Goal: Information Seeking & Learning: Learn about a topic

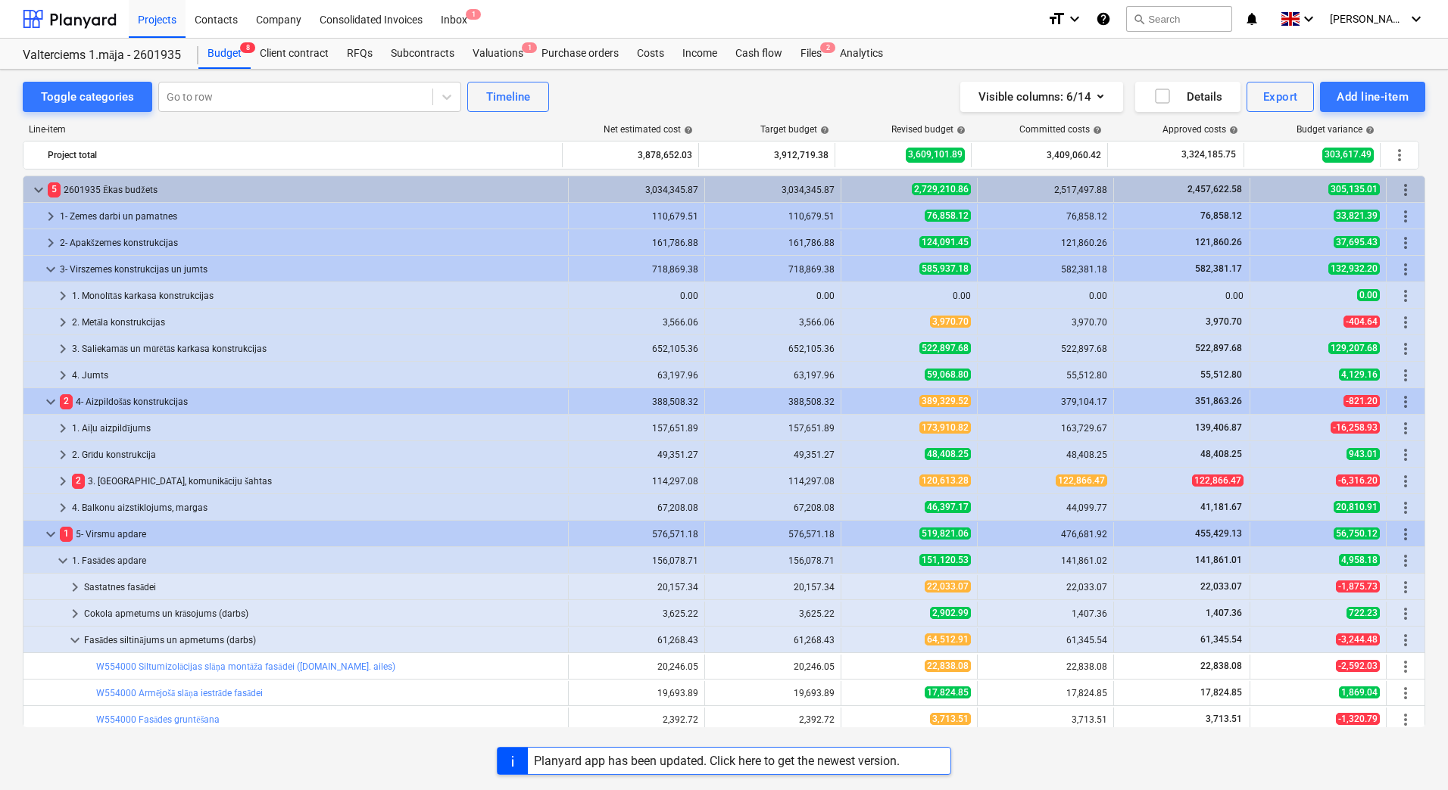
scroll to position [266, 0]
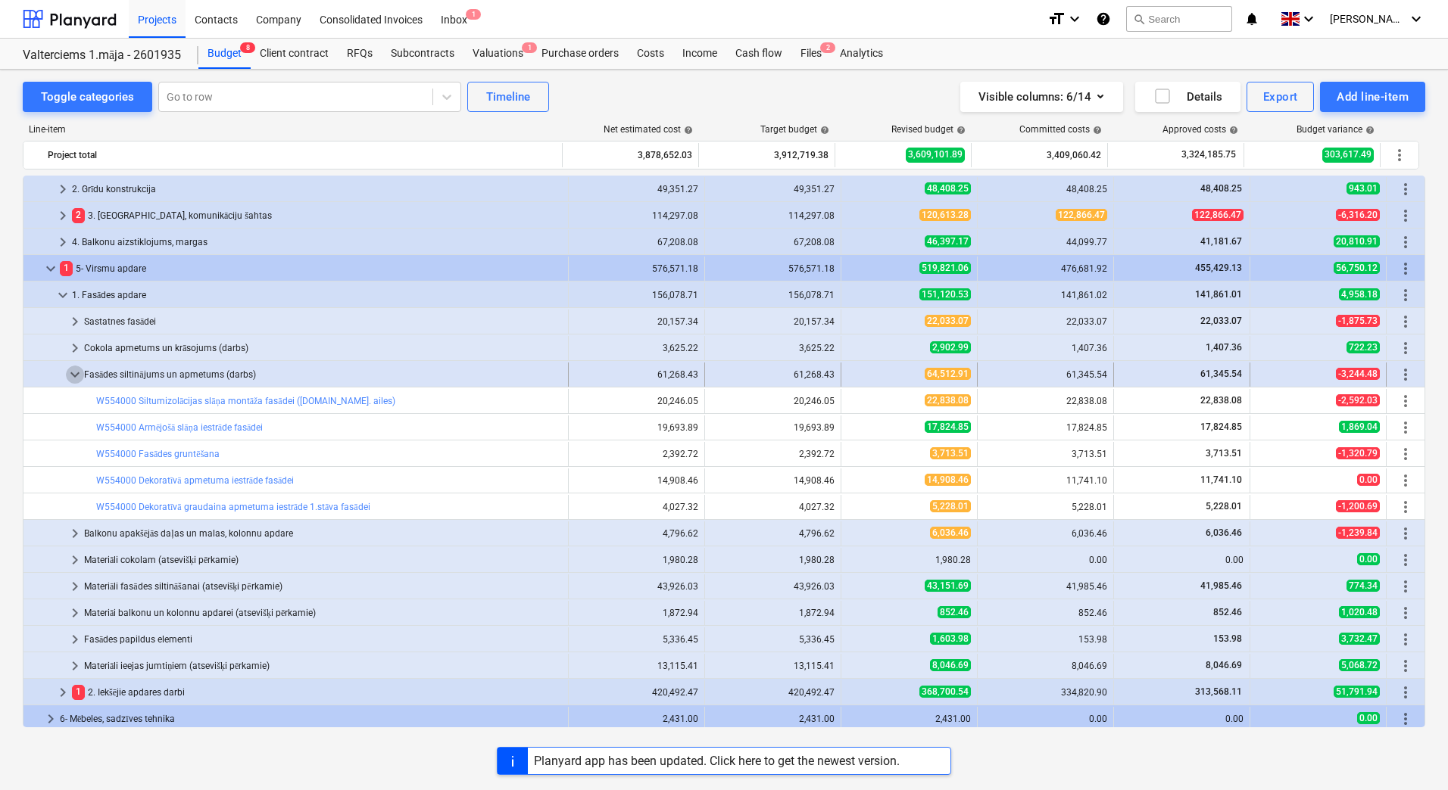
click at [78, 372] on span "keyboard_arrow_down" at bounding box center [75, 375] width 18 height 18
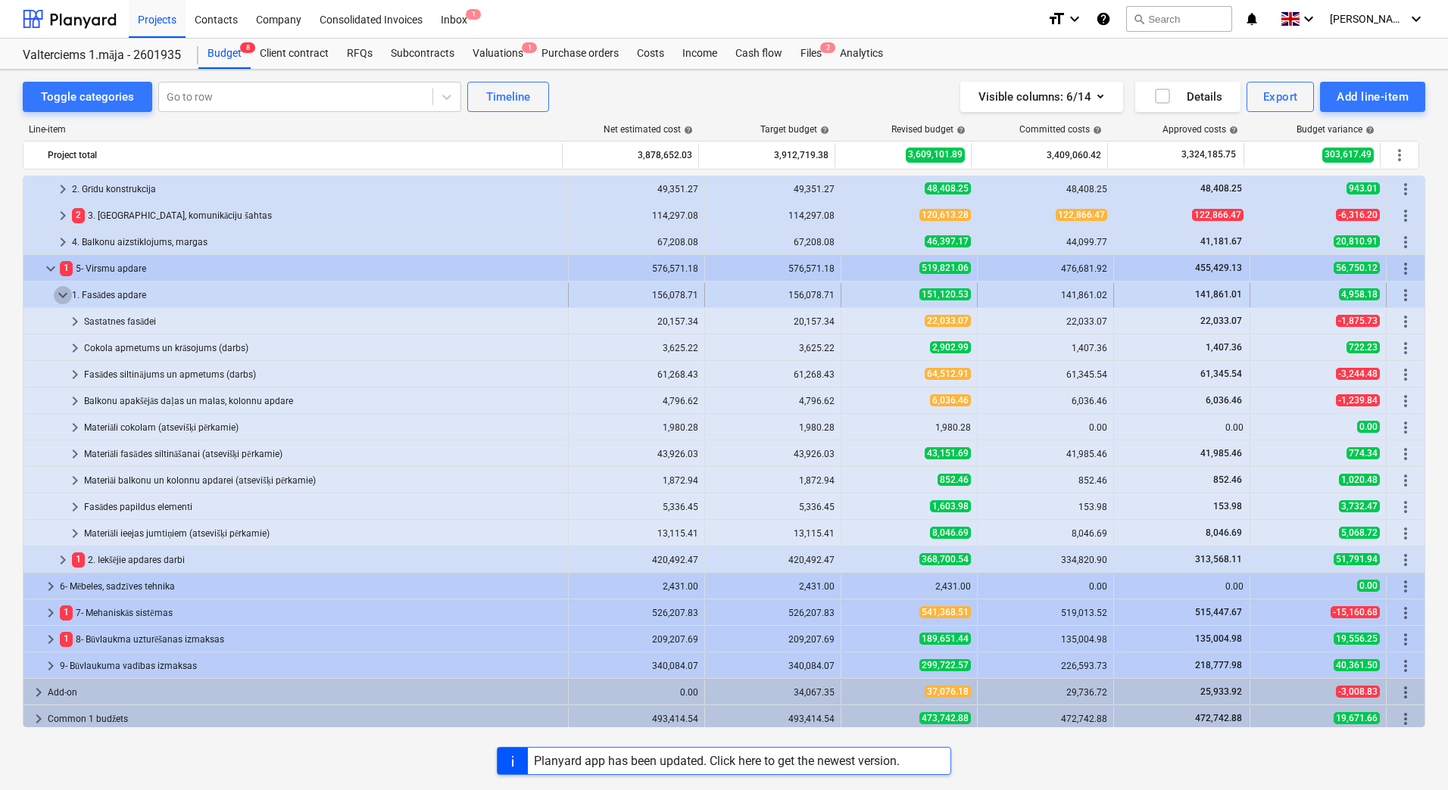
click at [58, 296] on span "keyboard_arrow_down" at bounding box center [63, 295] width 18 height 18
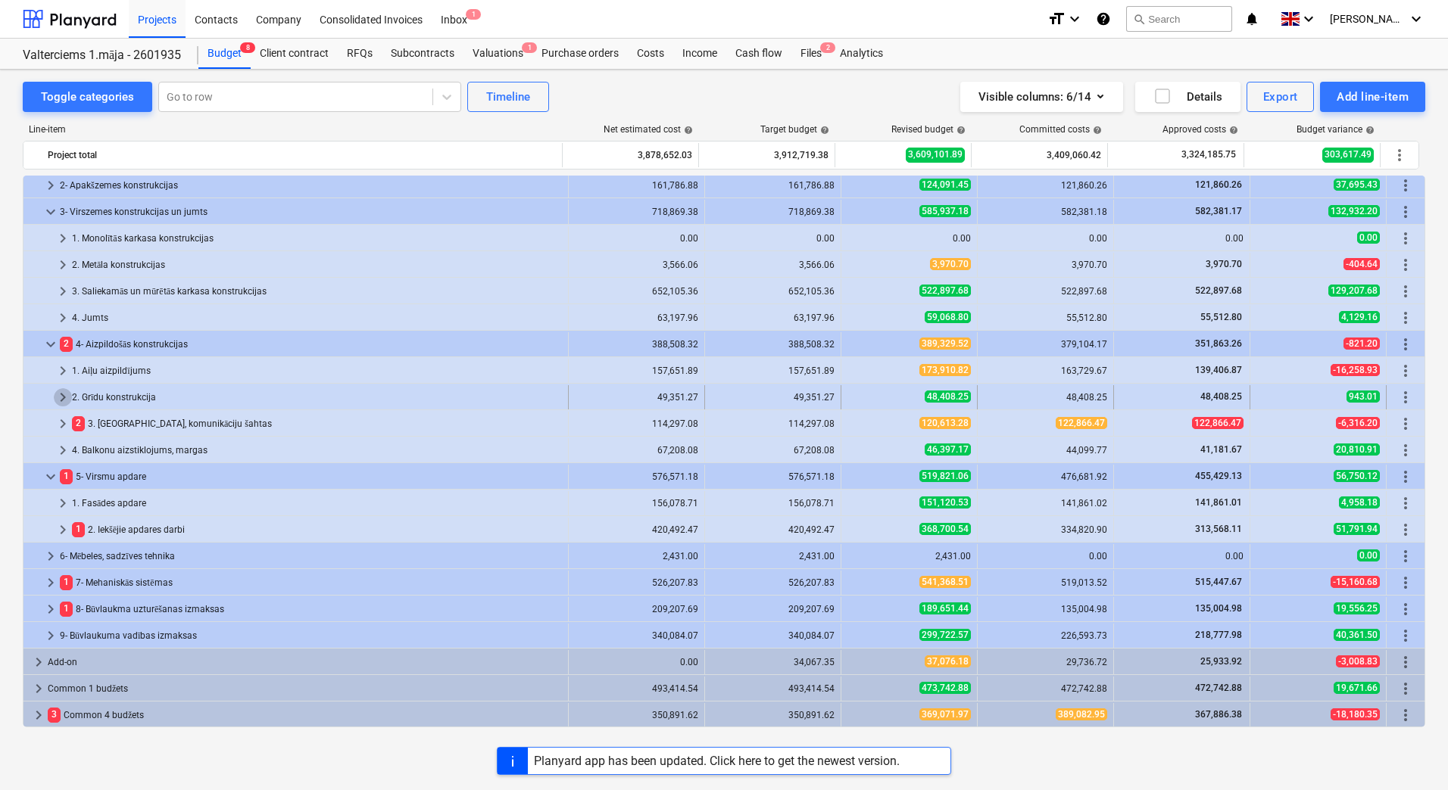
click at [61, 394] on span "keyboard_arrow_right" at bounding box center [63, 397] width 18 height 18
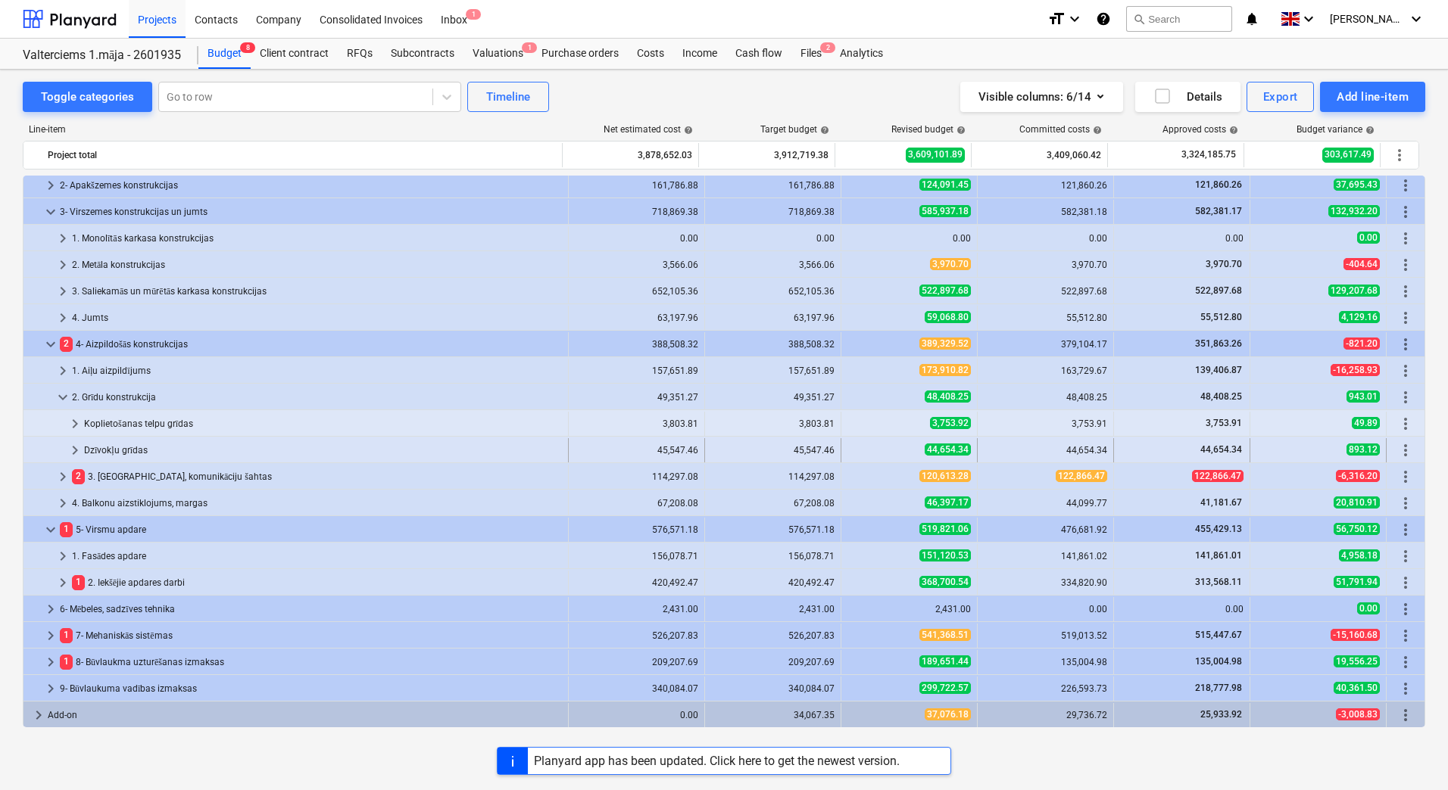
click at [76, 447] on span "keyboard_arrow_right" at bounding box center [75, 450] width 18 height 18
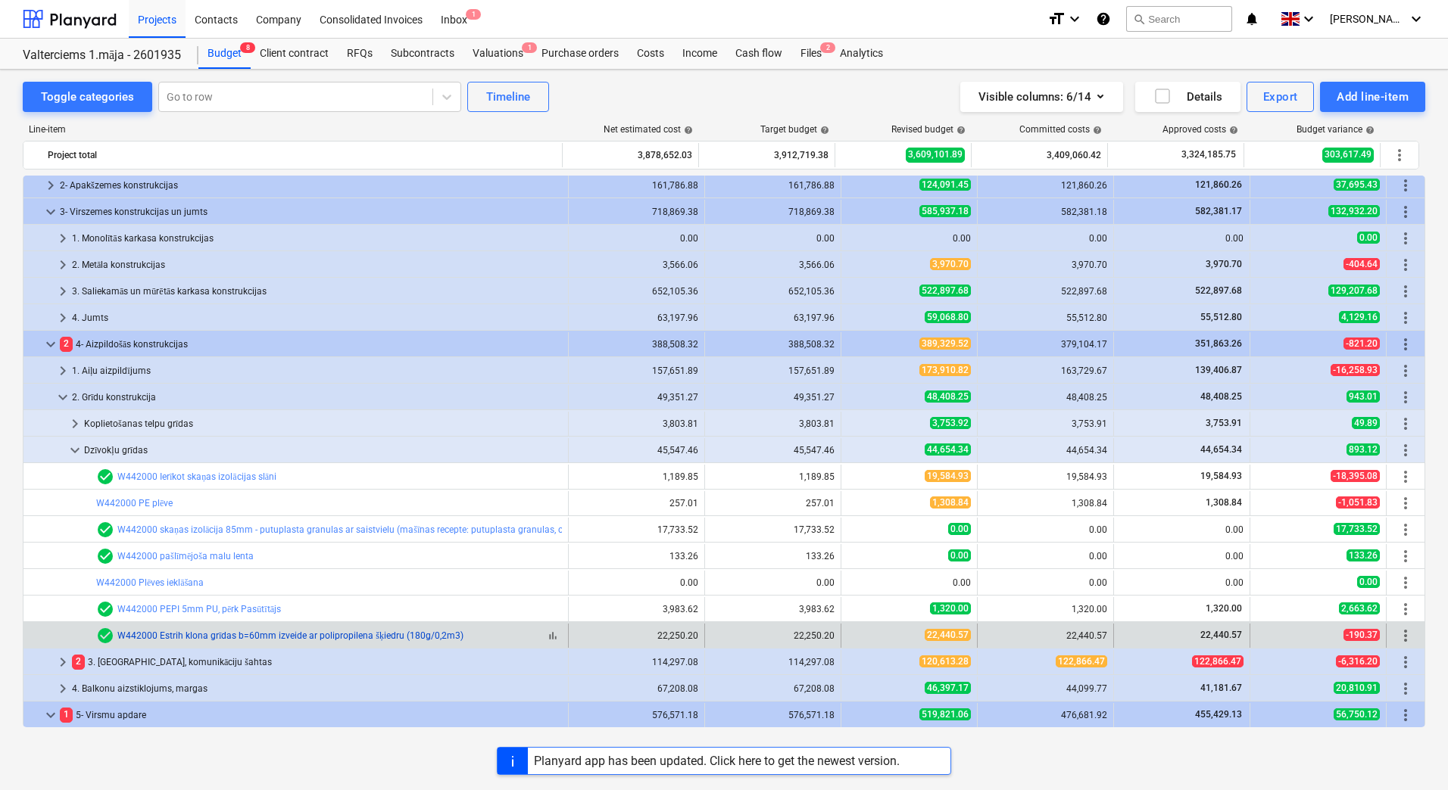
click at [358, 638] on link "W442000 Estrih klona grīdas b=60mm izveide ar polipropilena šķiedru (180g/0,2m3)" at bounding box center [290, 636] width 346 height 11
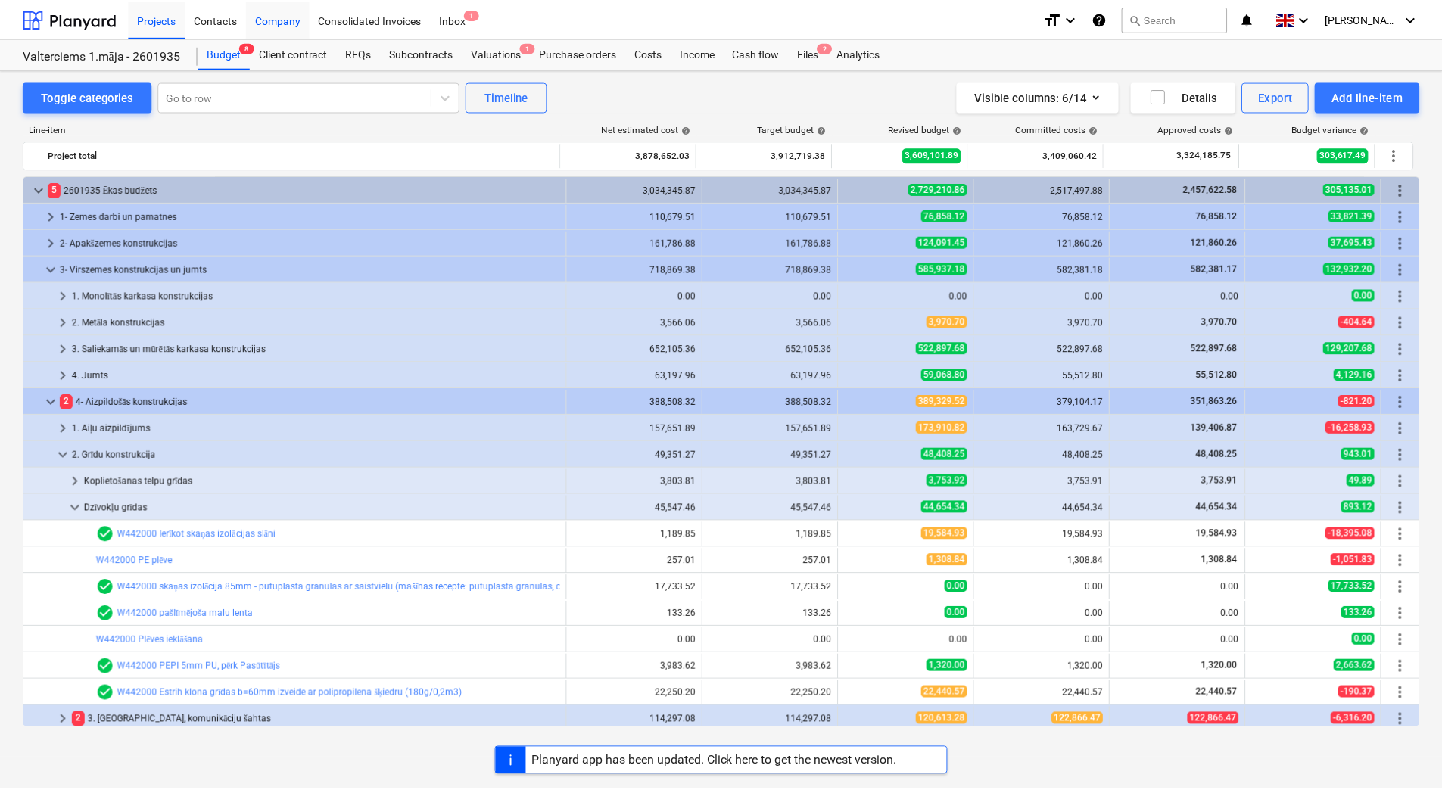
scroll to position [58, 0]
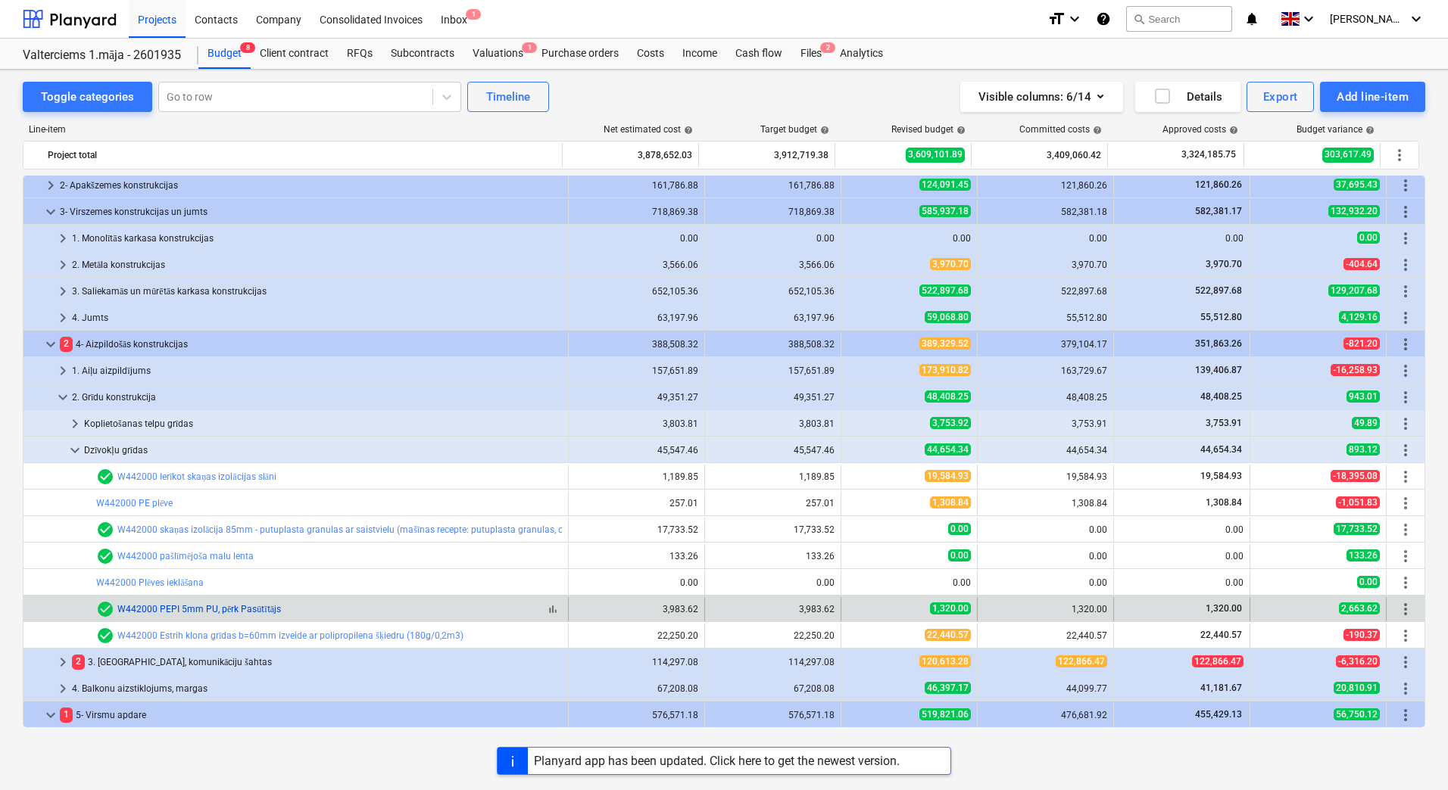
click at [187, 607] on link "W442000 PEPI 5mm PU, pērk Pasūtītājs" at bounding box center [199, 609] width 164 height 11
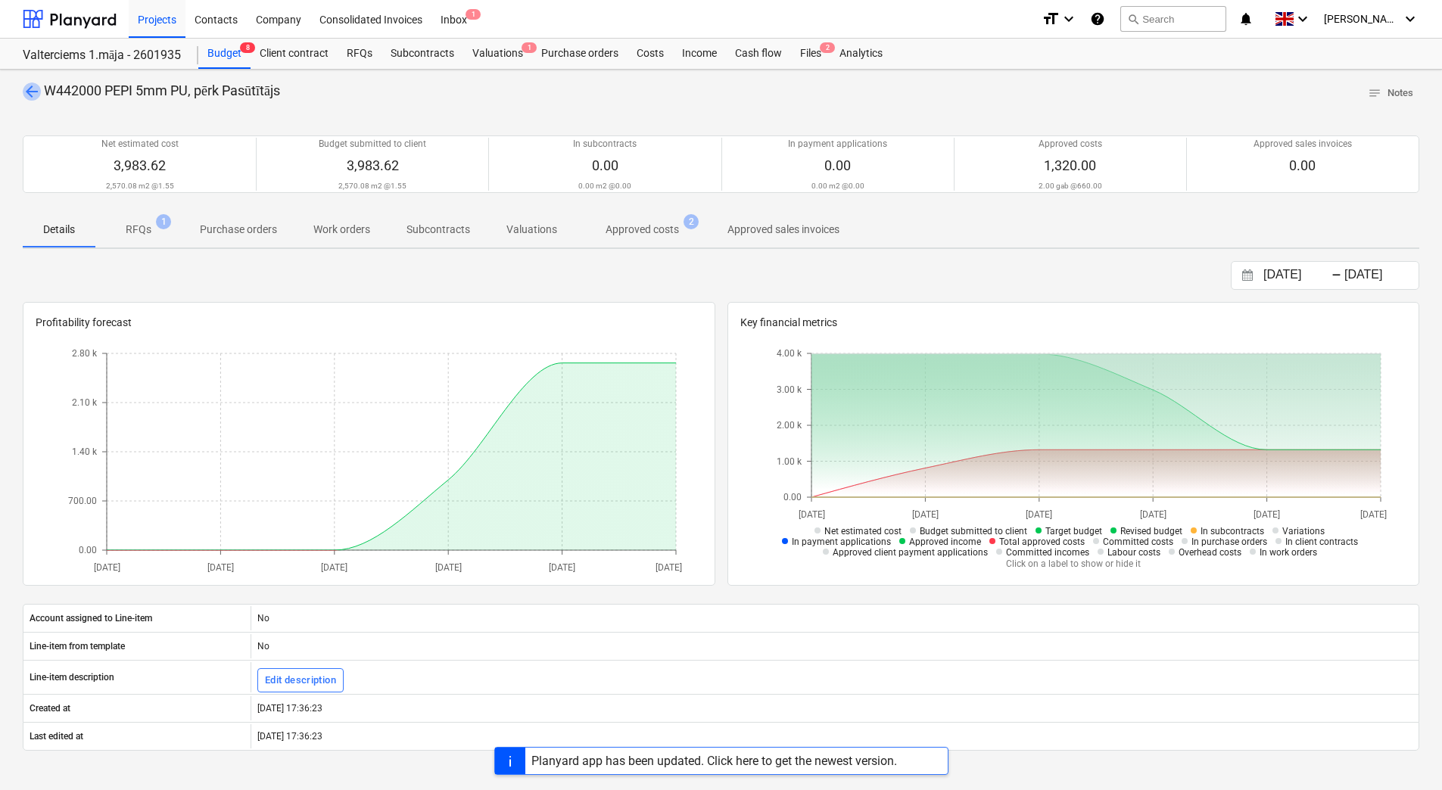
click at [26, 92] on span "arrow_back" at bounding box center [32, 92] width 18 height 18
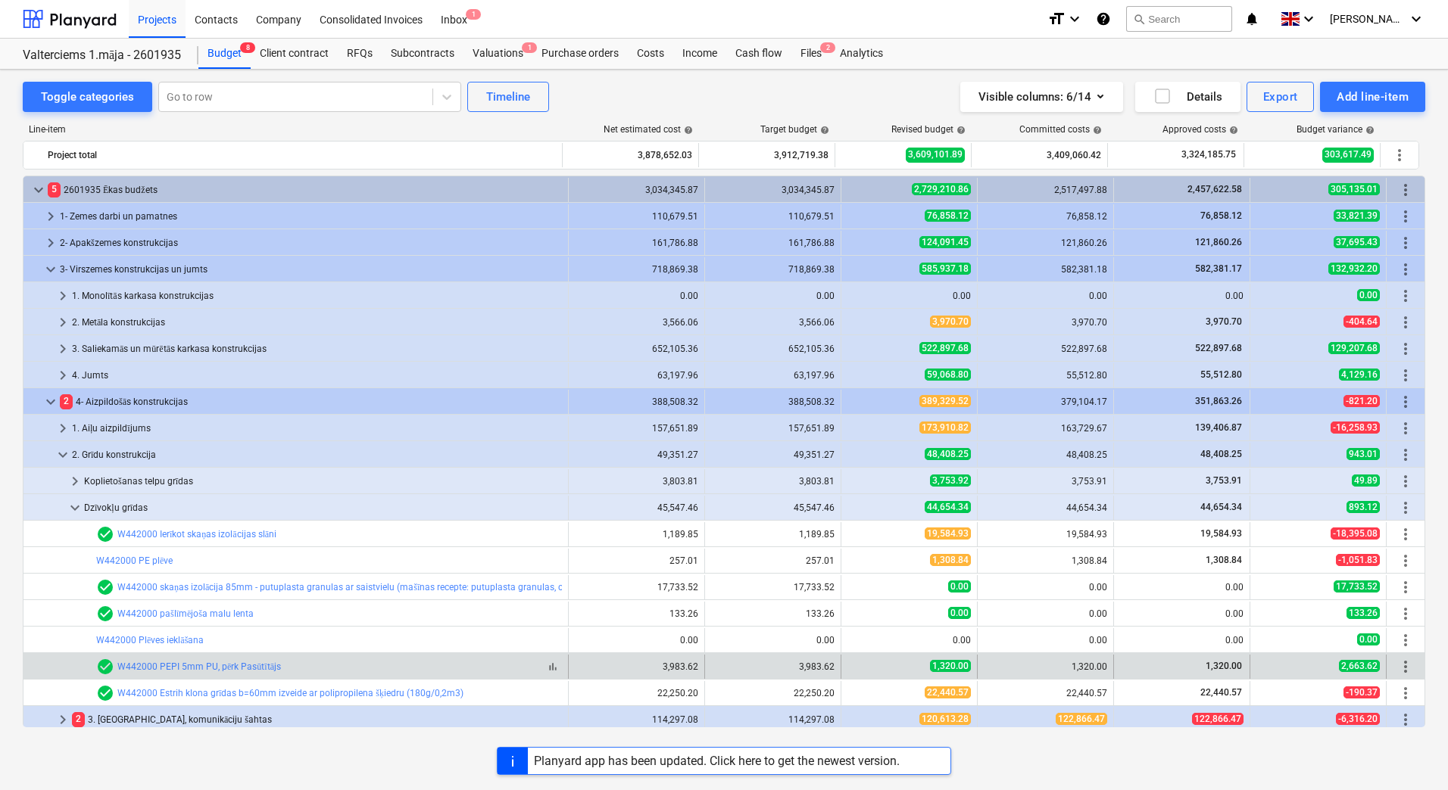
scroll to position [58, 0]
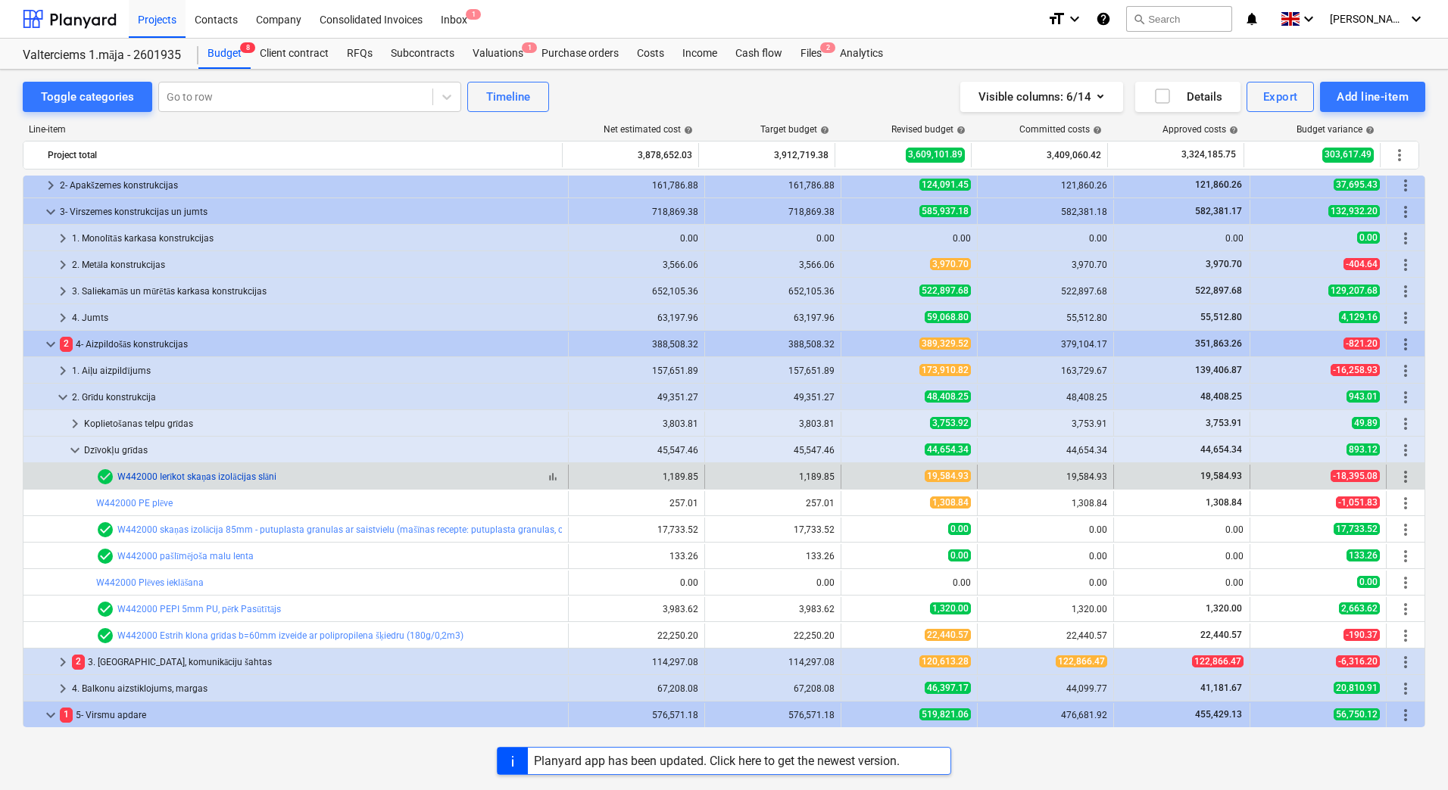
click at [182, 478] on link "W442000 Ierīkot skaņas izolācijas slāni" at bounding box center [196, 477] width 159 height 11
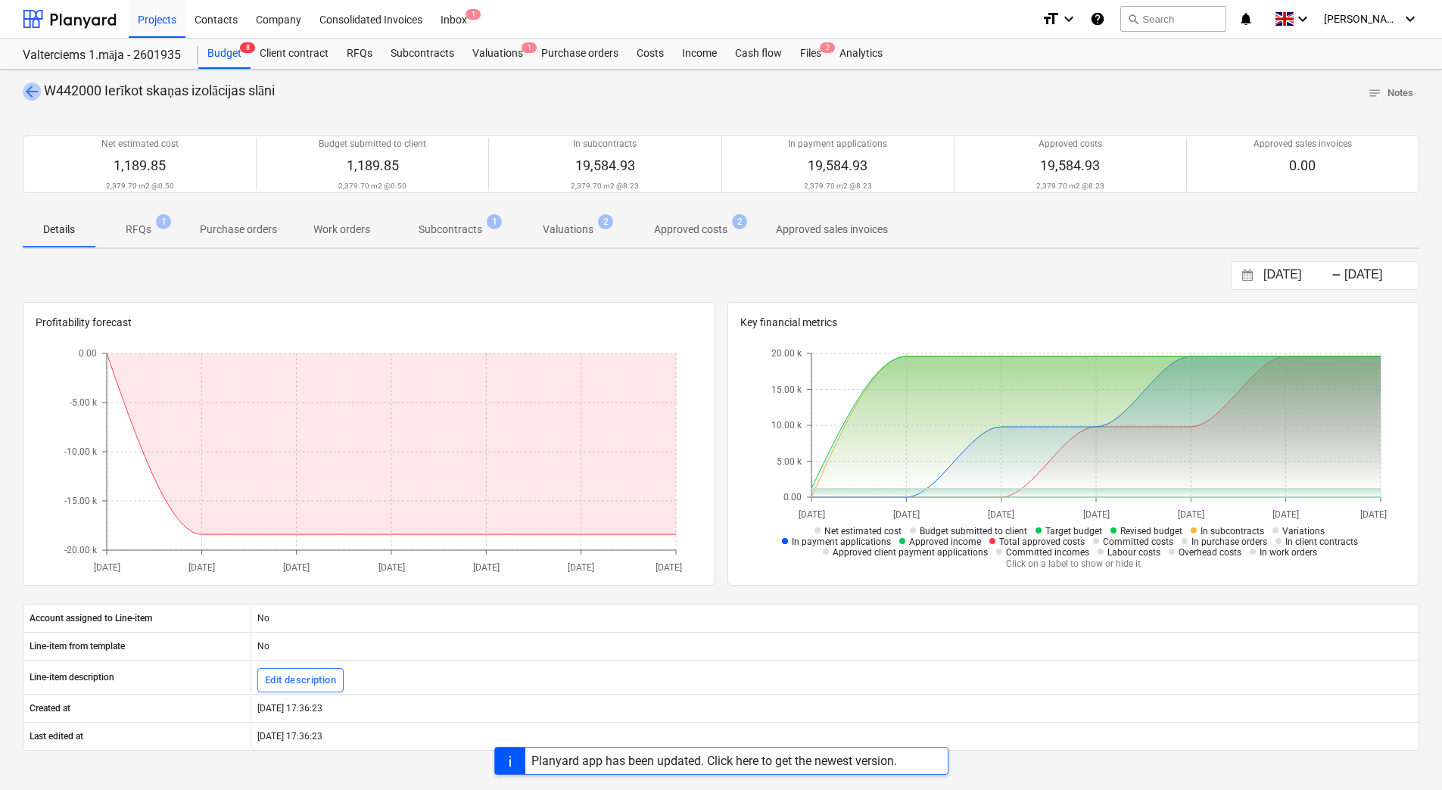
click at [29, 91] on span "arrow_back" at bounding box center [32, 92] width 18 height 18
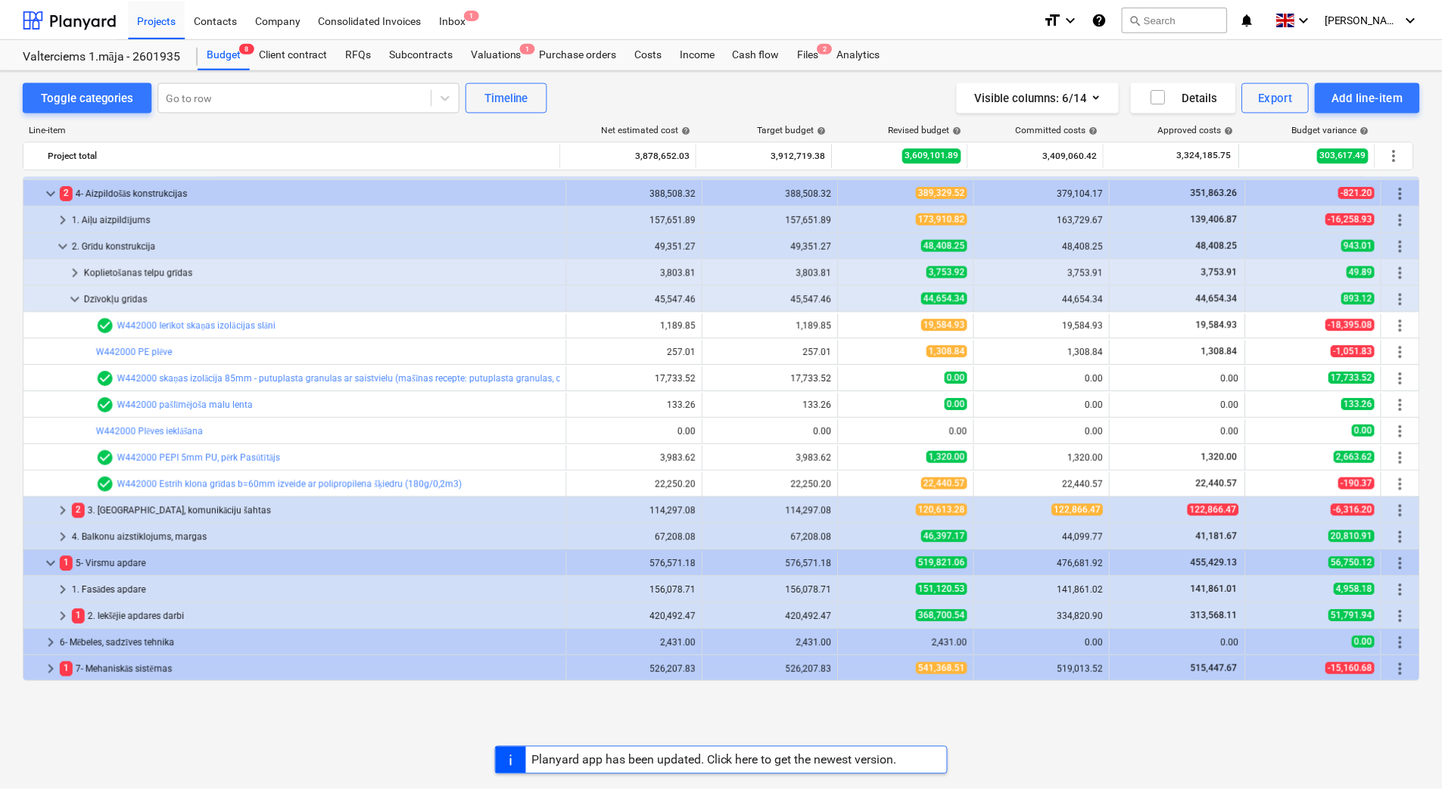
scroll to position [133, 0]
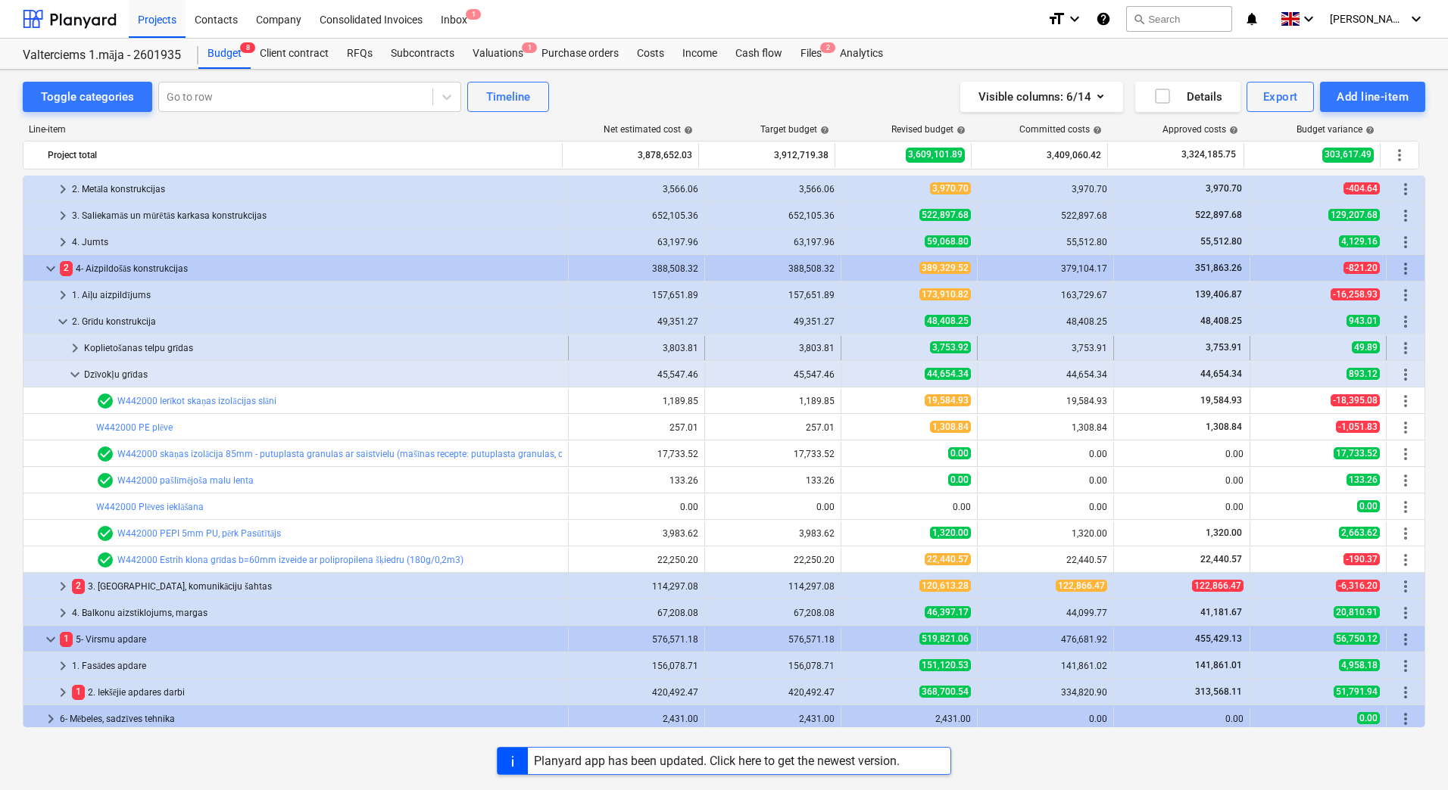
click at [71, 346] on span "keyboard_arrow_right" at bounding box center [75, 348] width 18 height 18
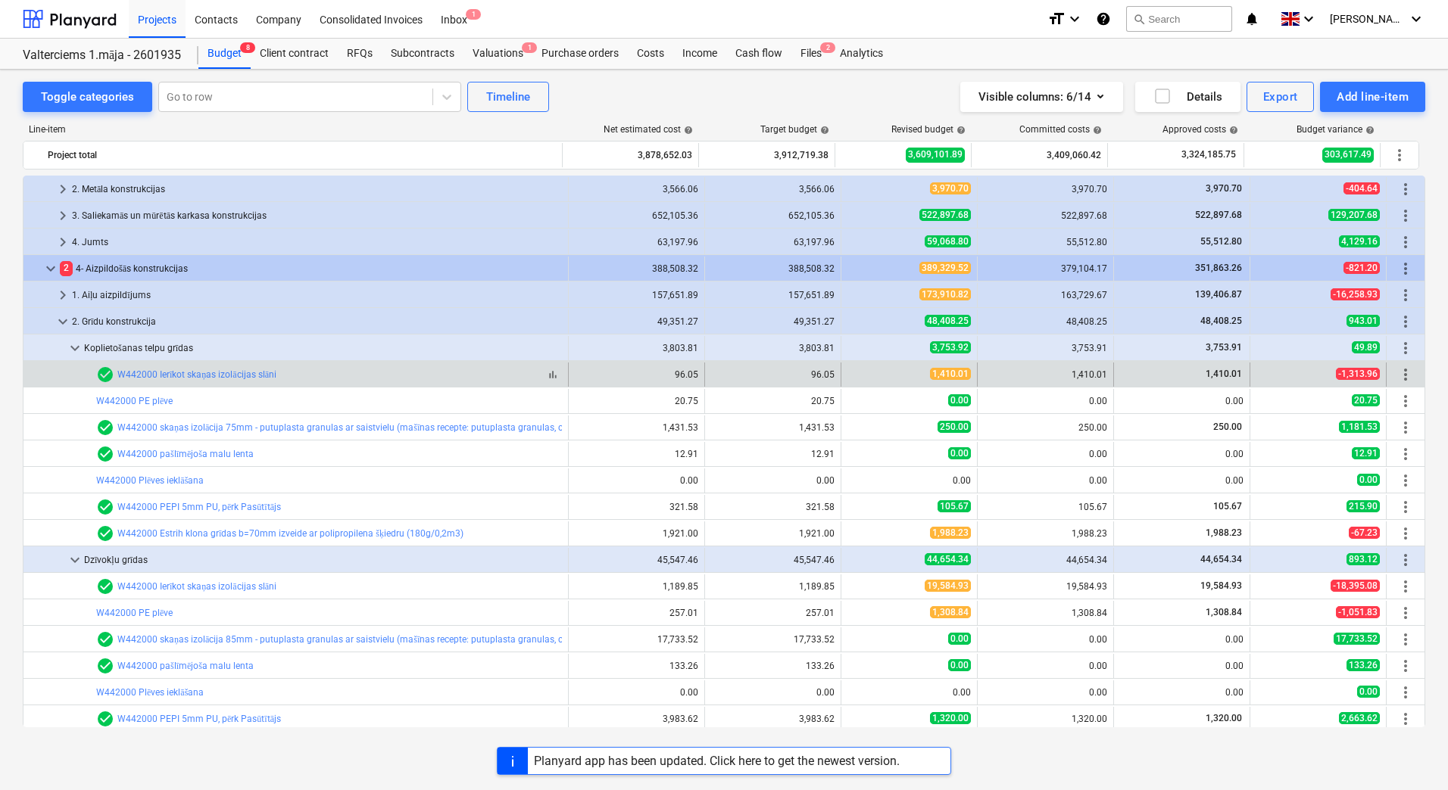
click at [192, 381] on div "check_circle W442000 Ierīkot skaņas izolācijas slāni" at bounding box center [186, 375] width 180 height 18
click at [192, 377] on link "W442000 Ierīkot skaņas izolācijas slāni" at bounding box center [196, 374] width 159 height 11
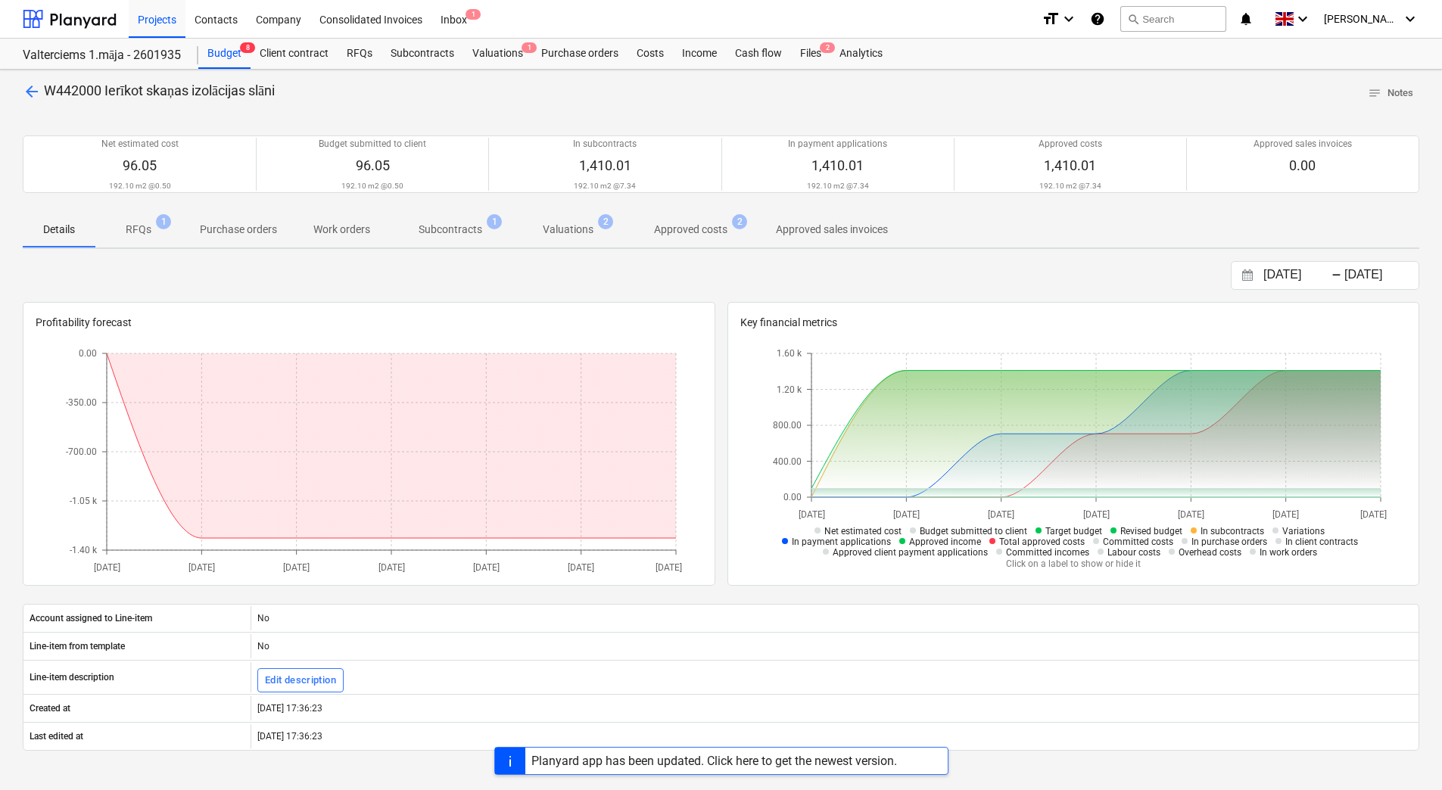
click at [140, 226] on p "RFQs" at bounding box center [139, 230] width 26 height 16
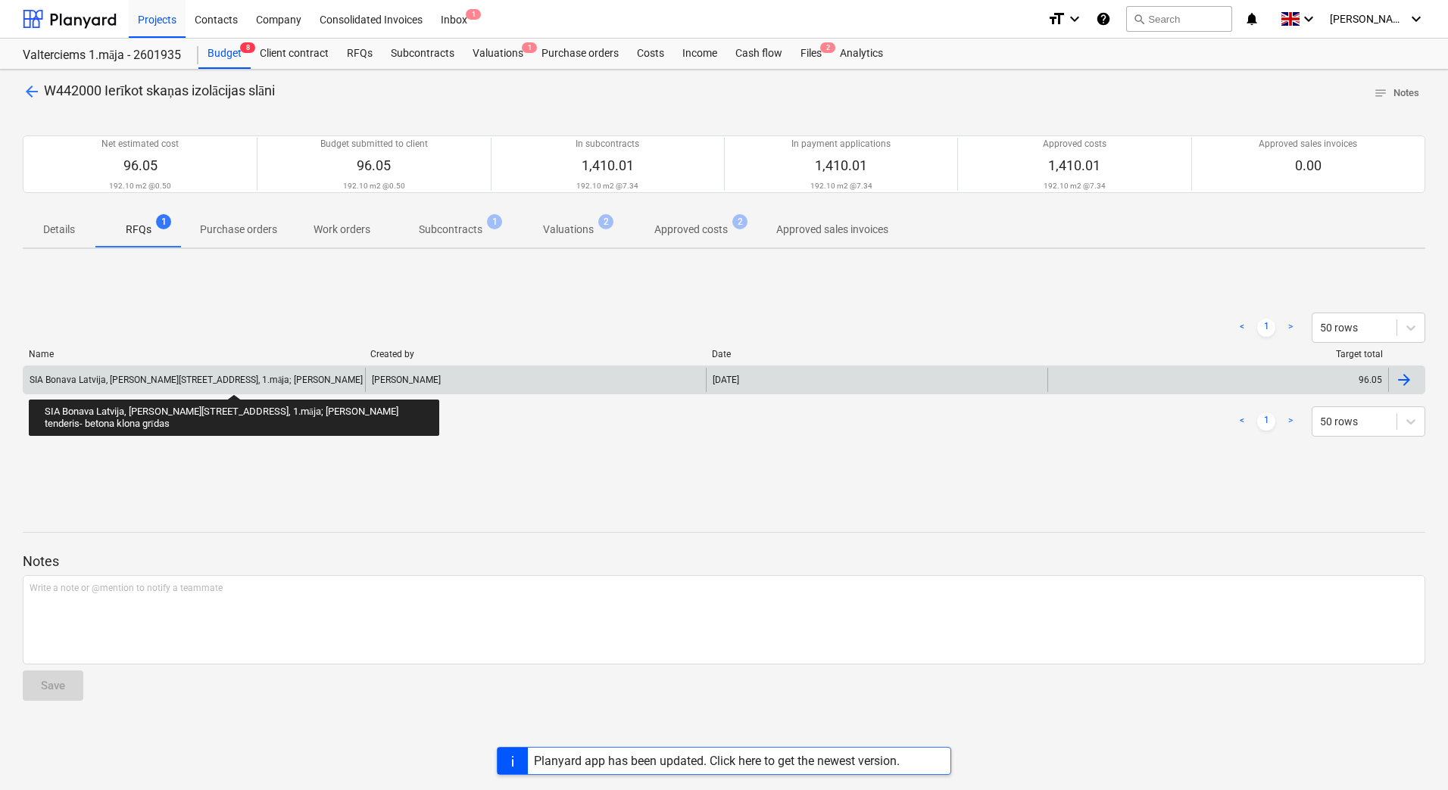
click at [234, 381] on div "SIA Bonava Latvija, [PERSON_NAME][STREET_ADDRESS], 1.māja; [PERSON_NAME] tender…" at bounding box center [257, 380] width 455 height 11
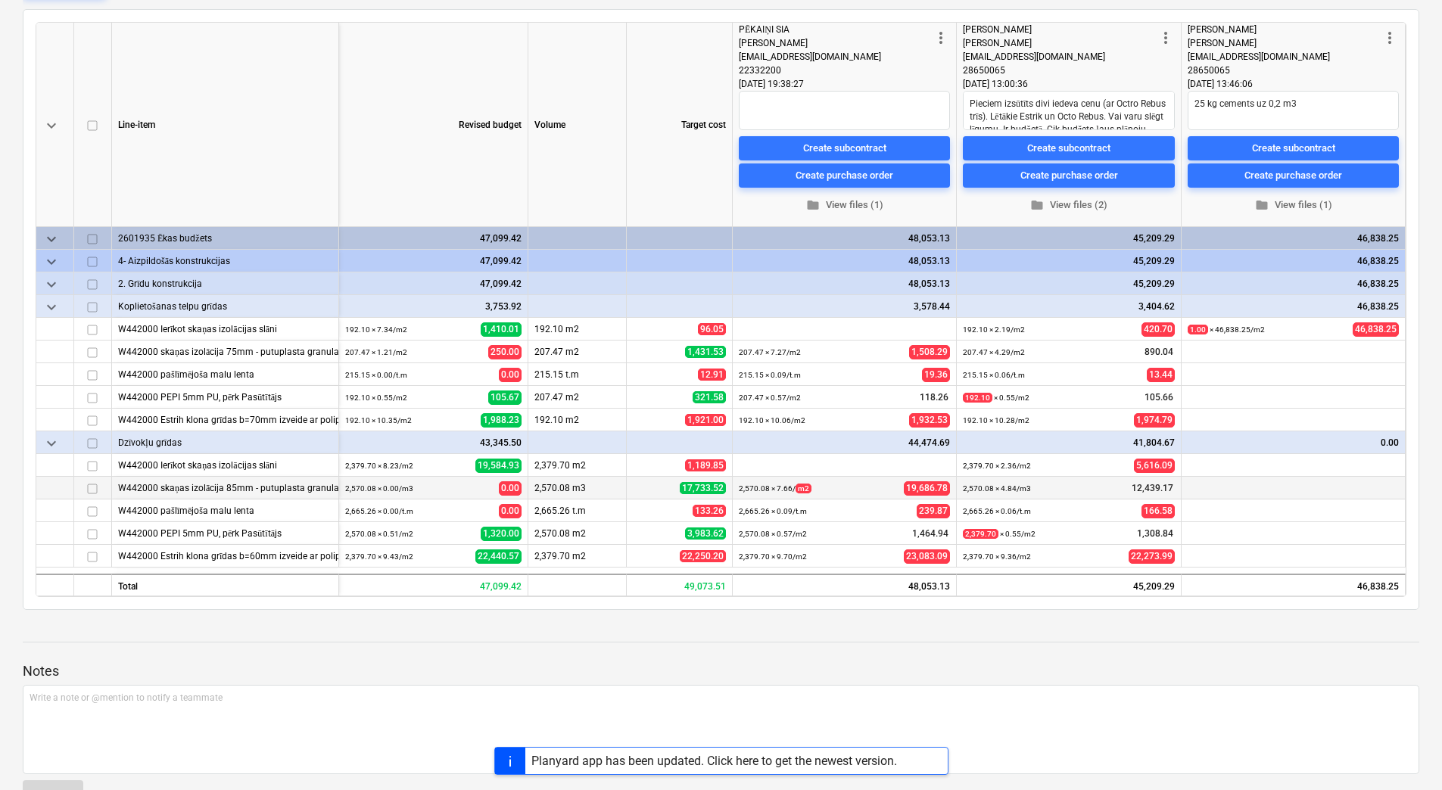
scroll to position [303, 0]
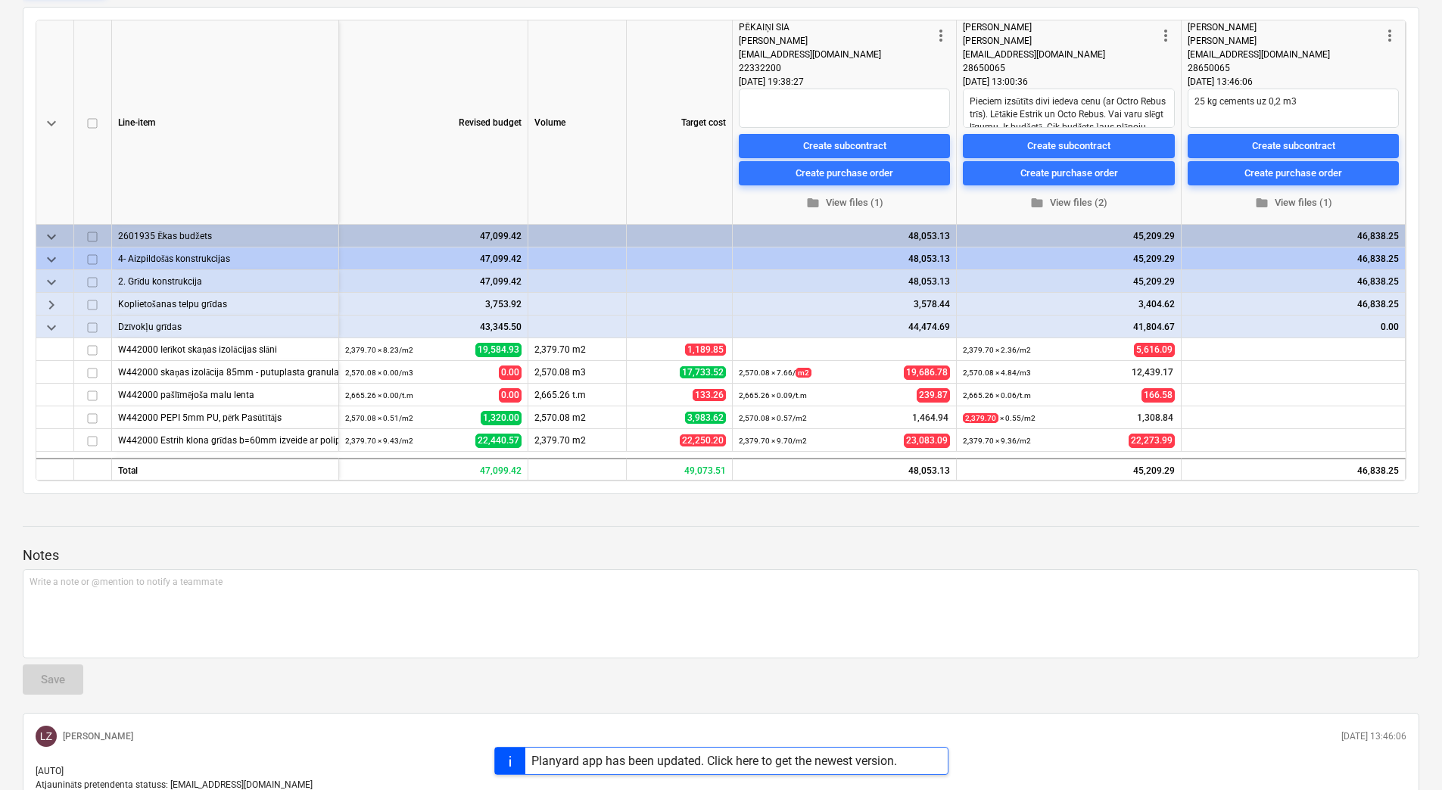
click at [55, 319] on span "keyboard_arrow_down" at bounding box center [51, 328] width 18 height 18
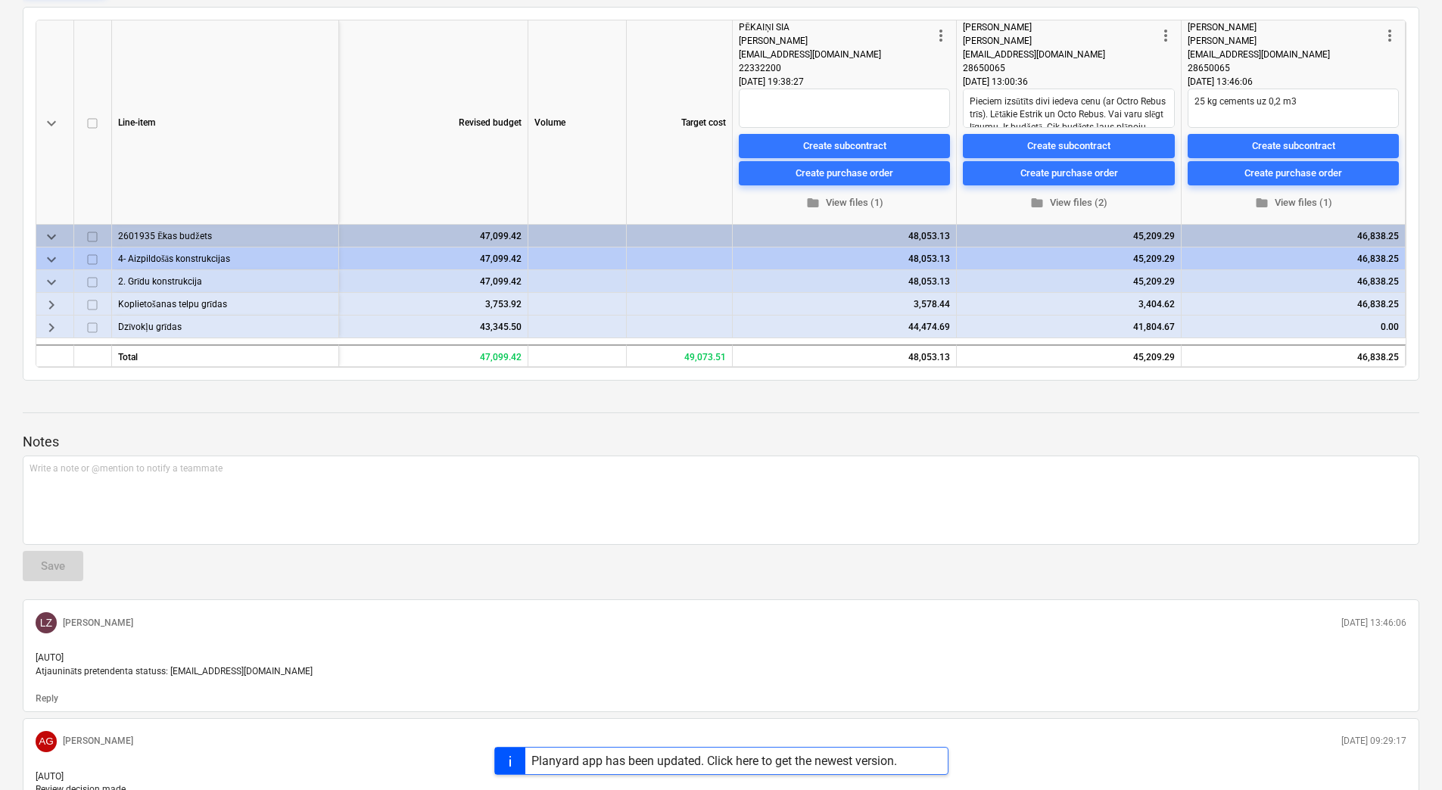
type textarea "x"
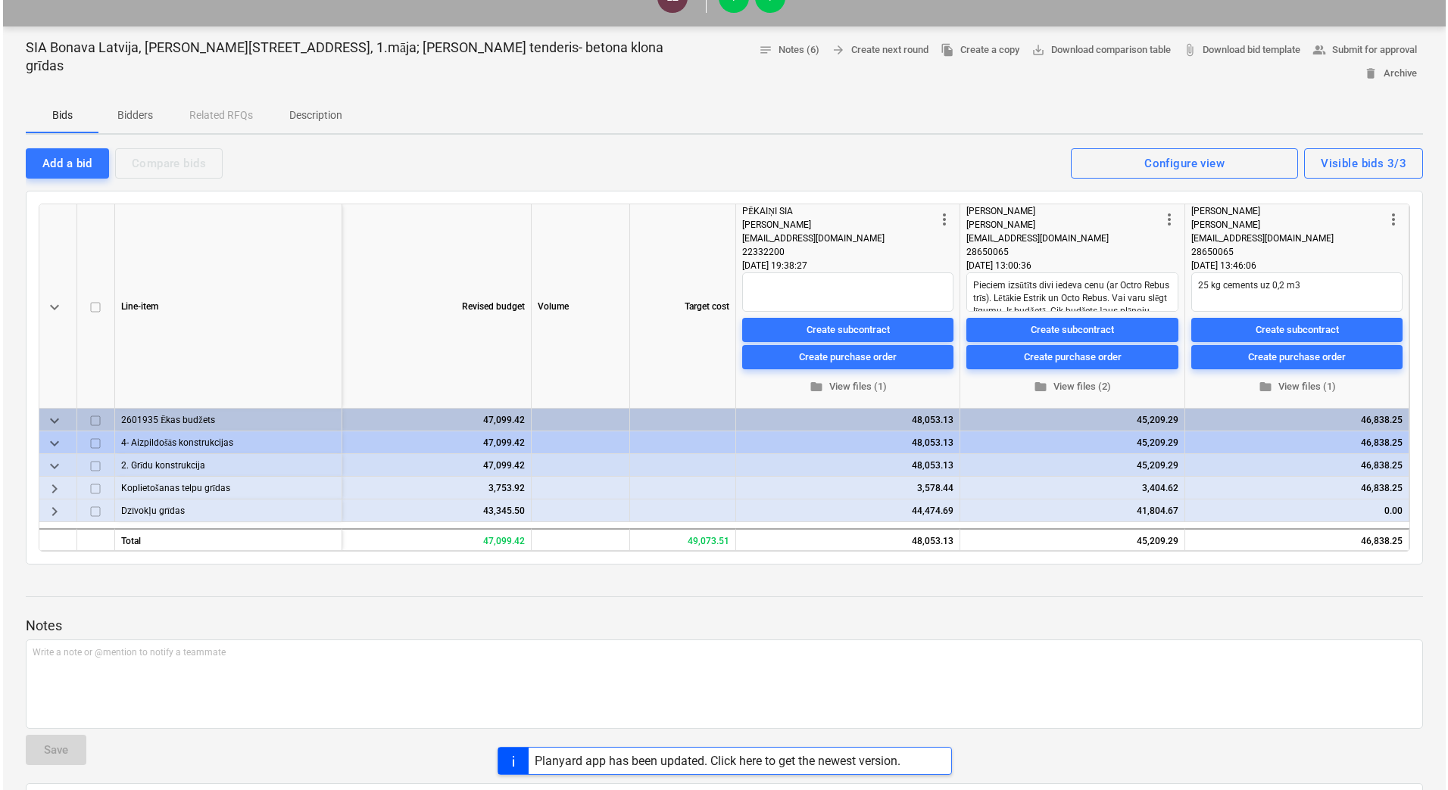
scroll to position [0, 0]
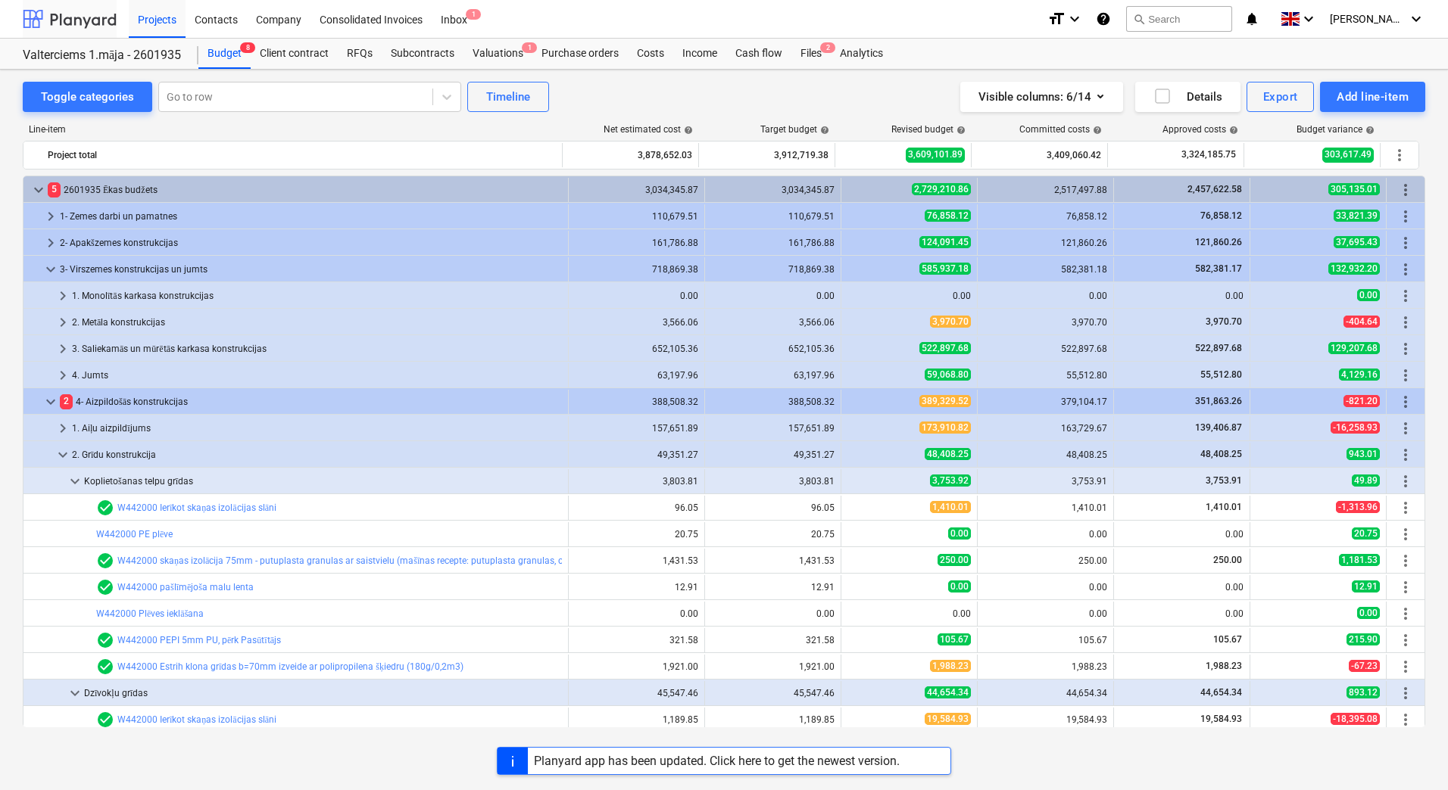
scroll to position [133, 0]
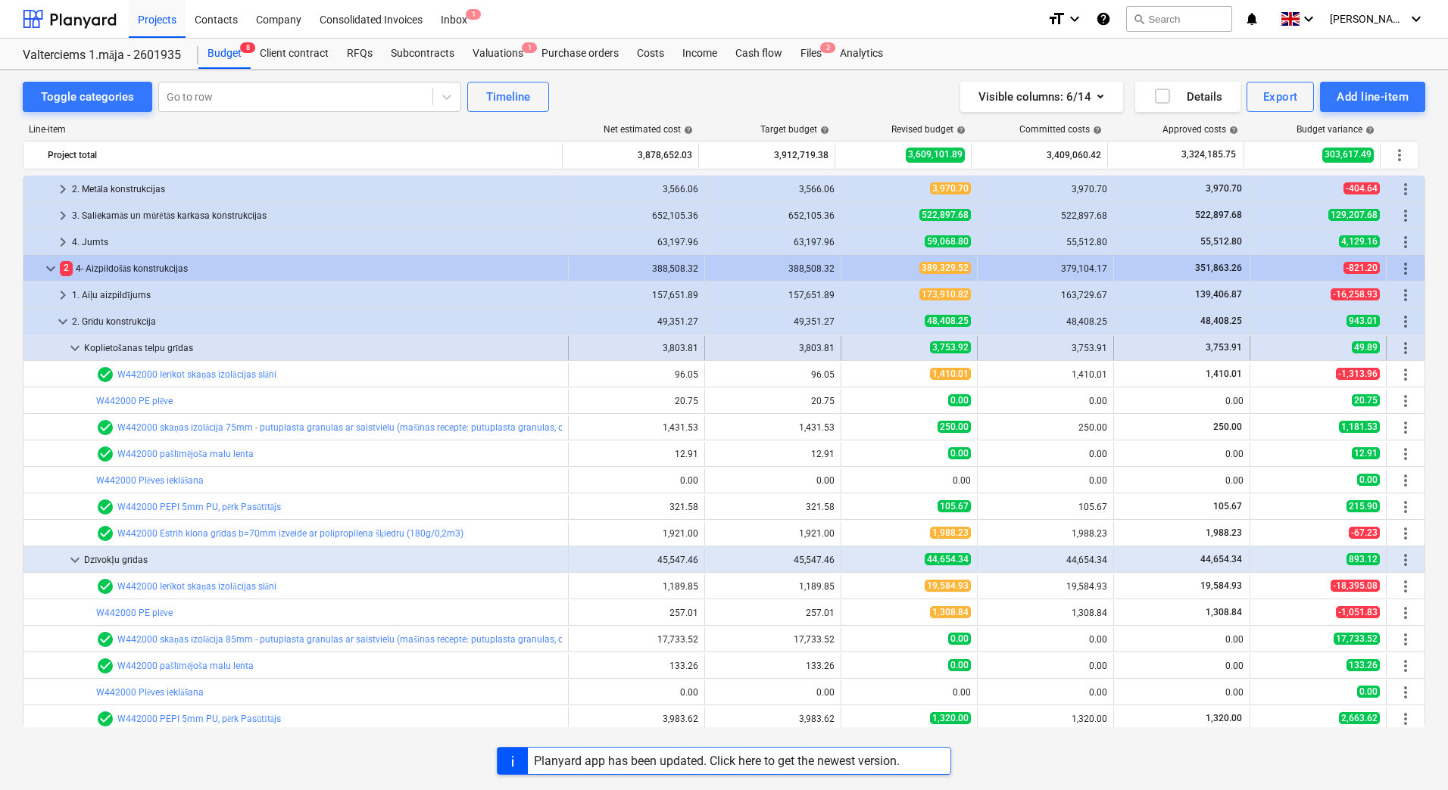
click at [76, 346] on span "keyboard_arrow_down" at bounding box center [75, 348] width 18 height 18
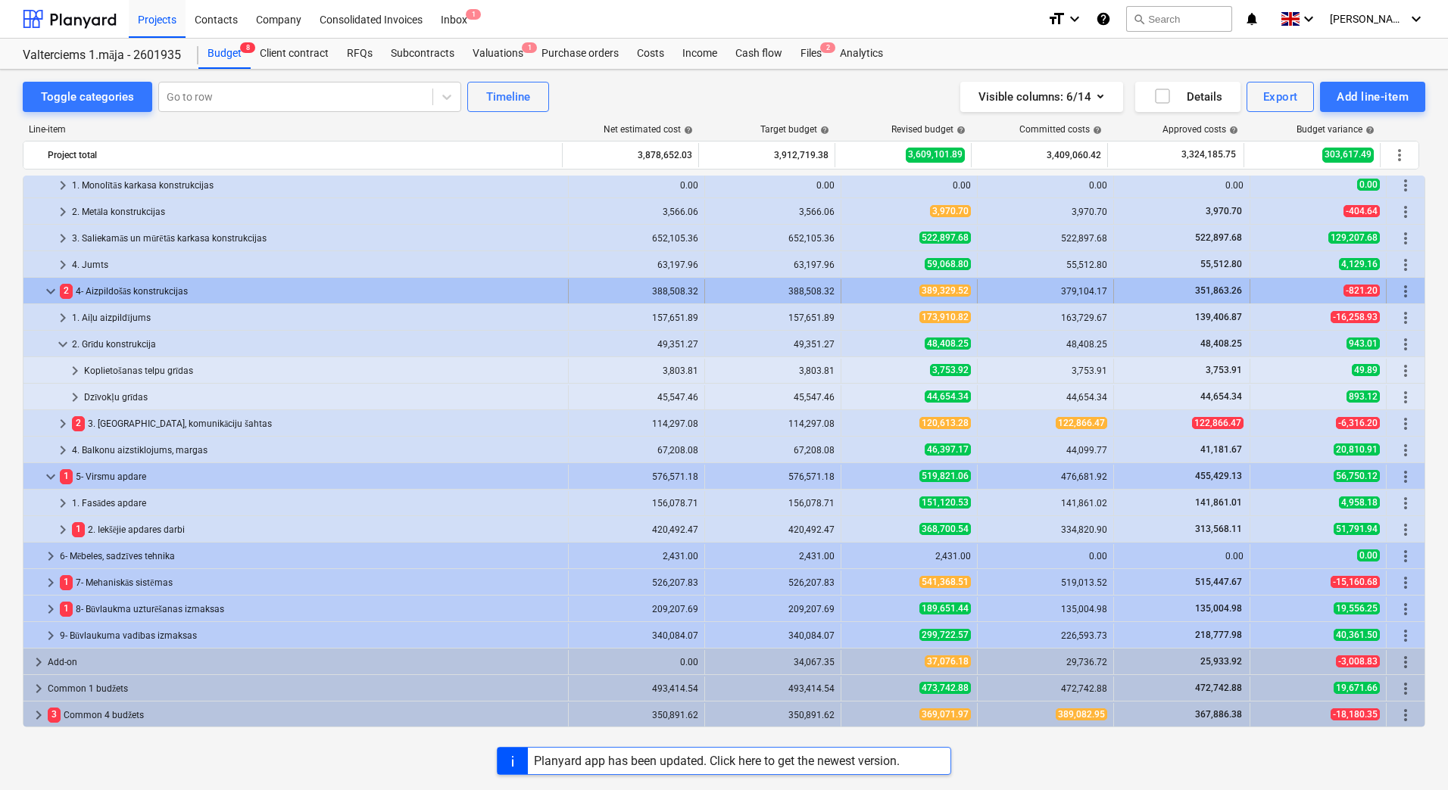
scroll to position [111, 0]
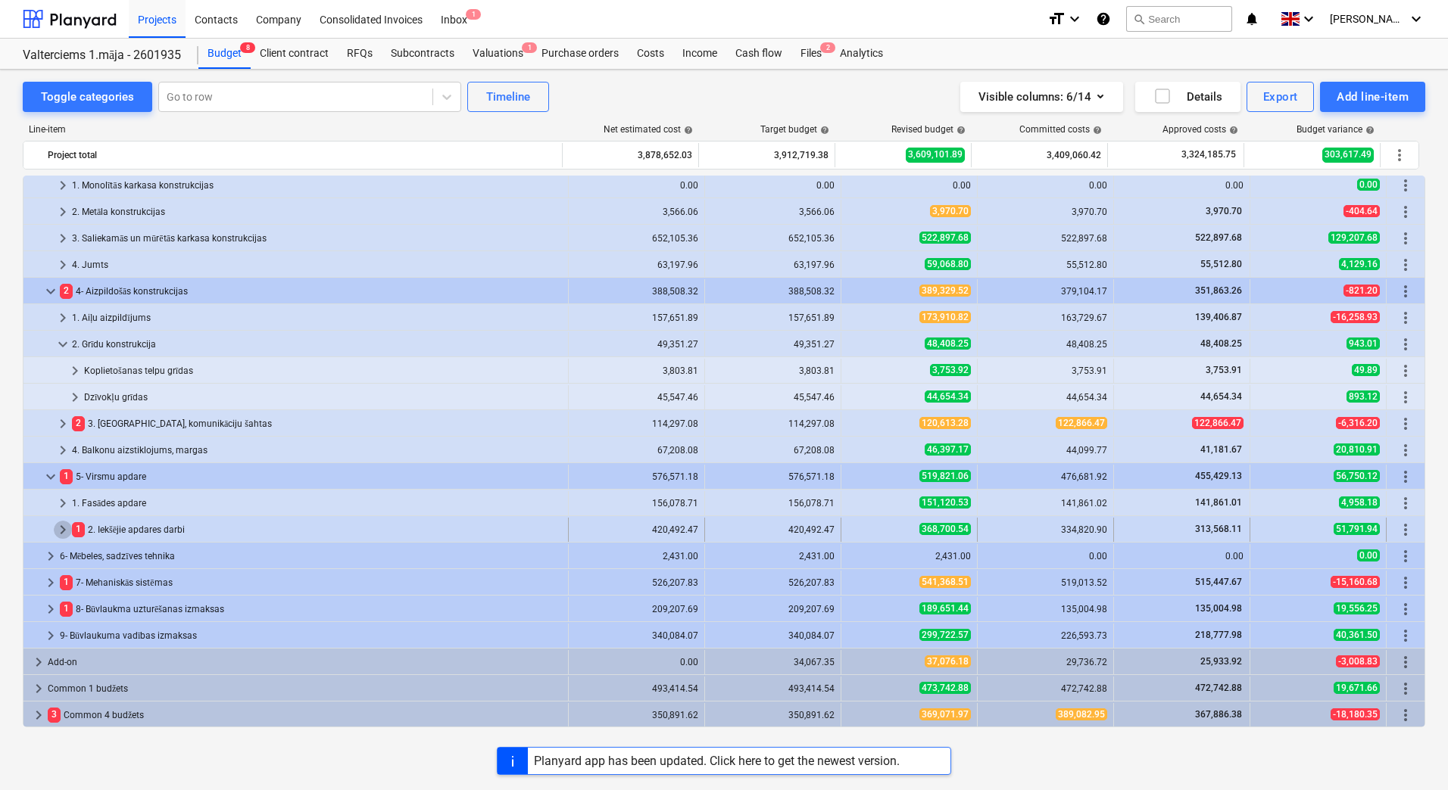
click at [62, 531] on span "keyboard_arrow_right" at bounding box center [63, 530] width 18 height 18
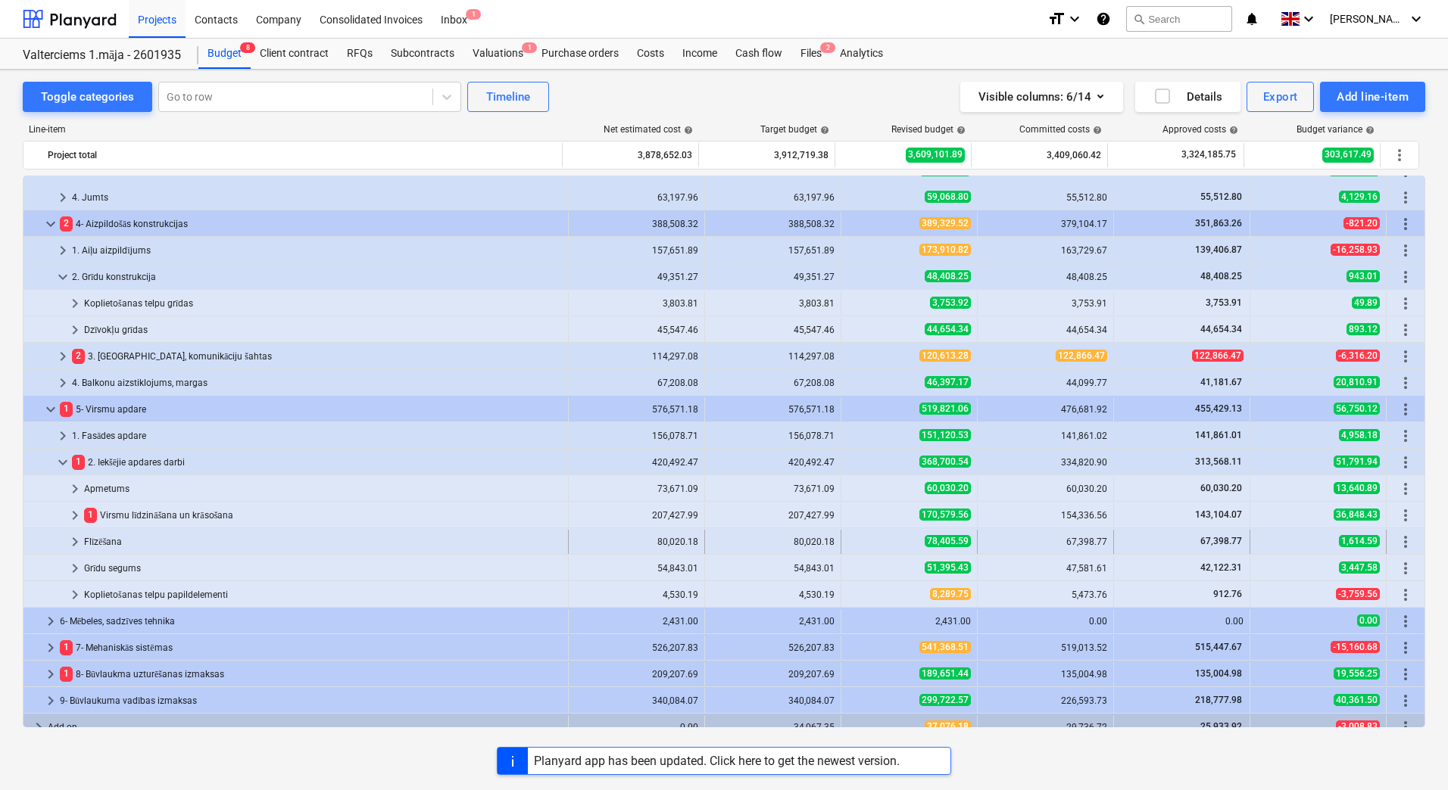
scroll to position [186, 0]
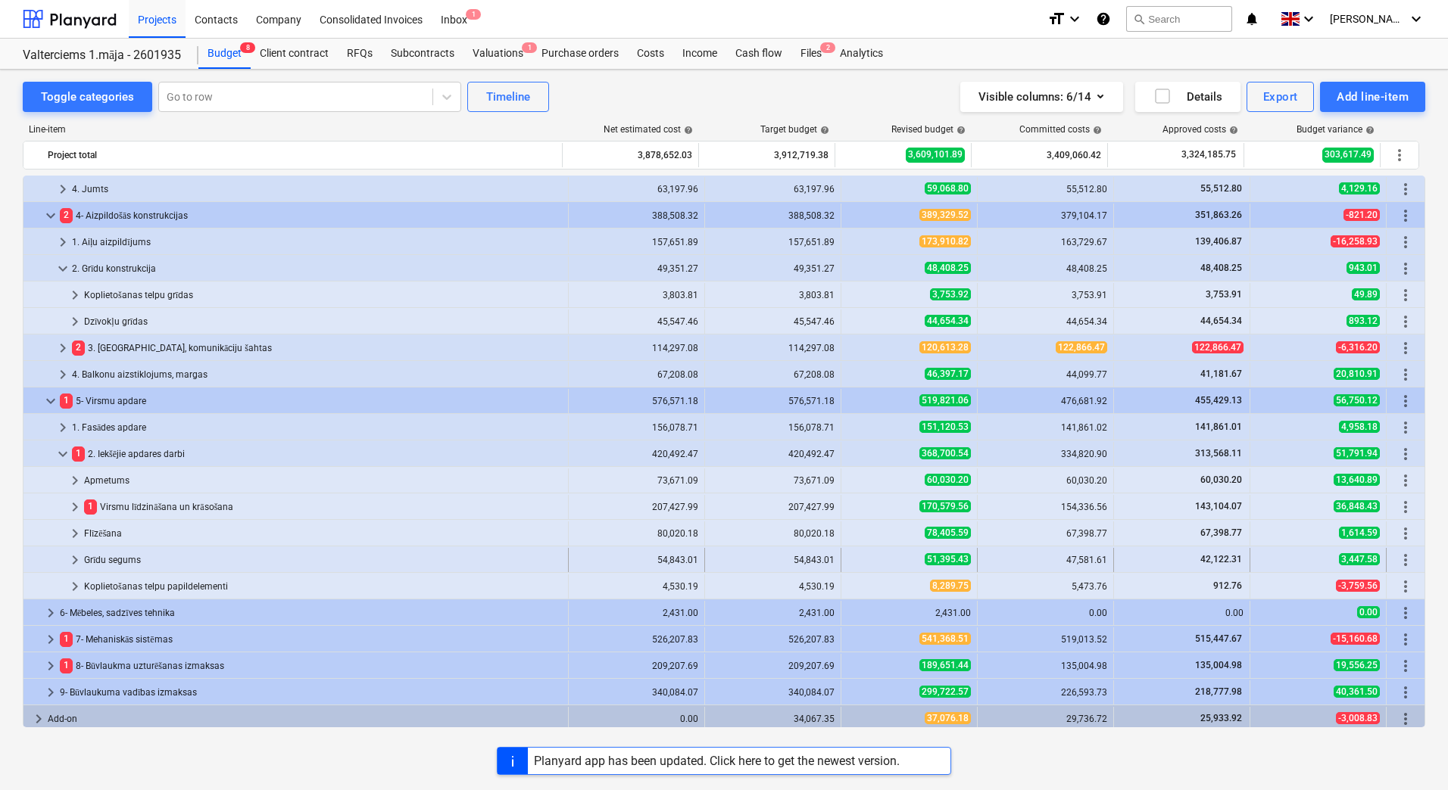
click at [75, 561] on span "keyboard_arrow_right" at bounding box center [75, 560] width 18 height 18
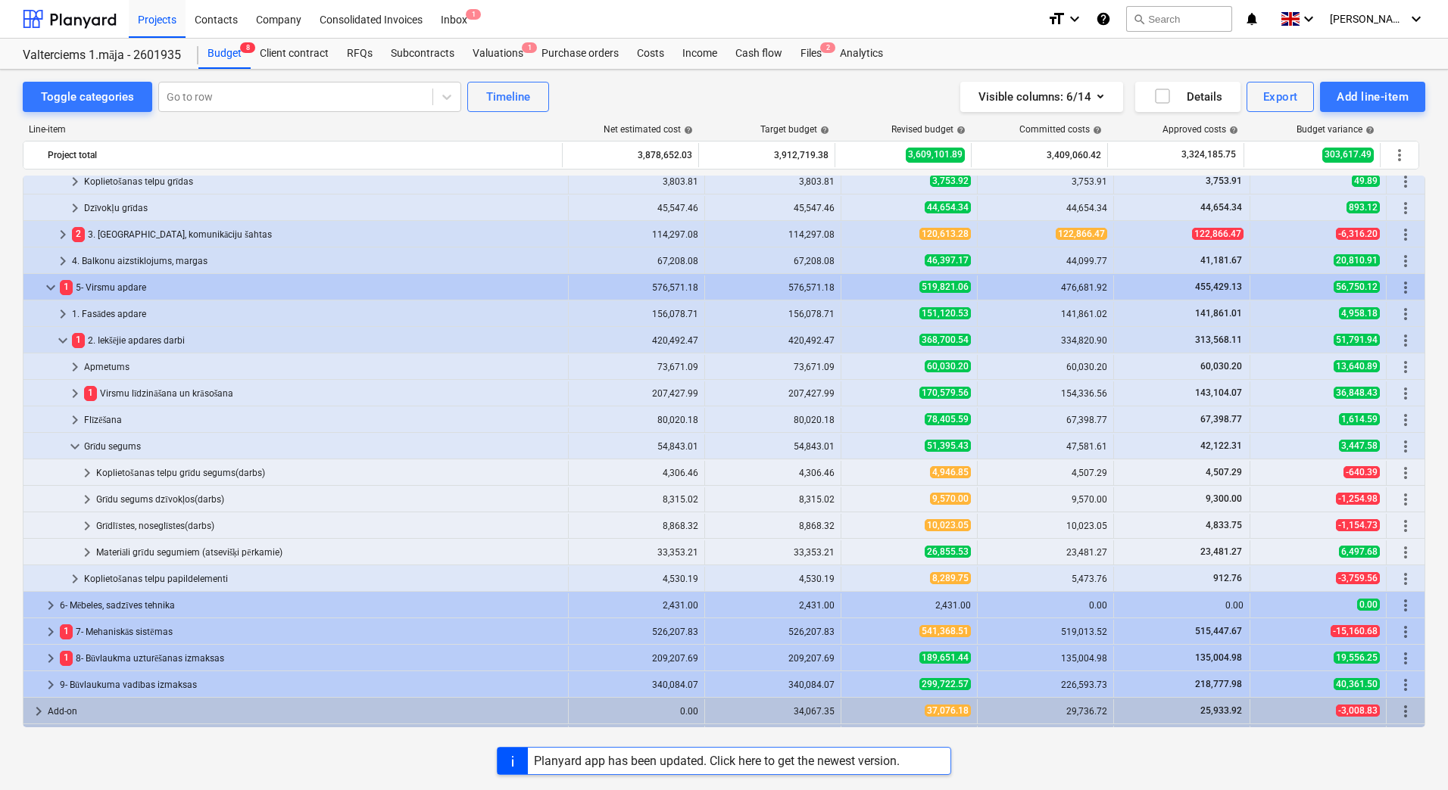
scroll to position [338, 0]
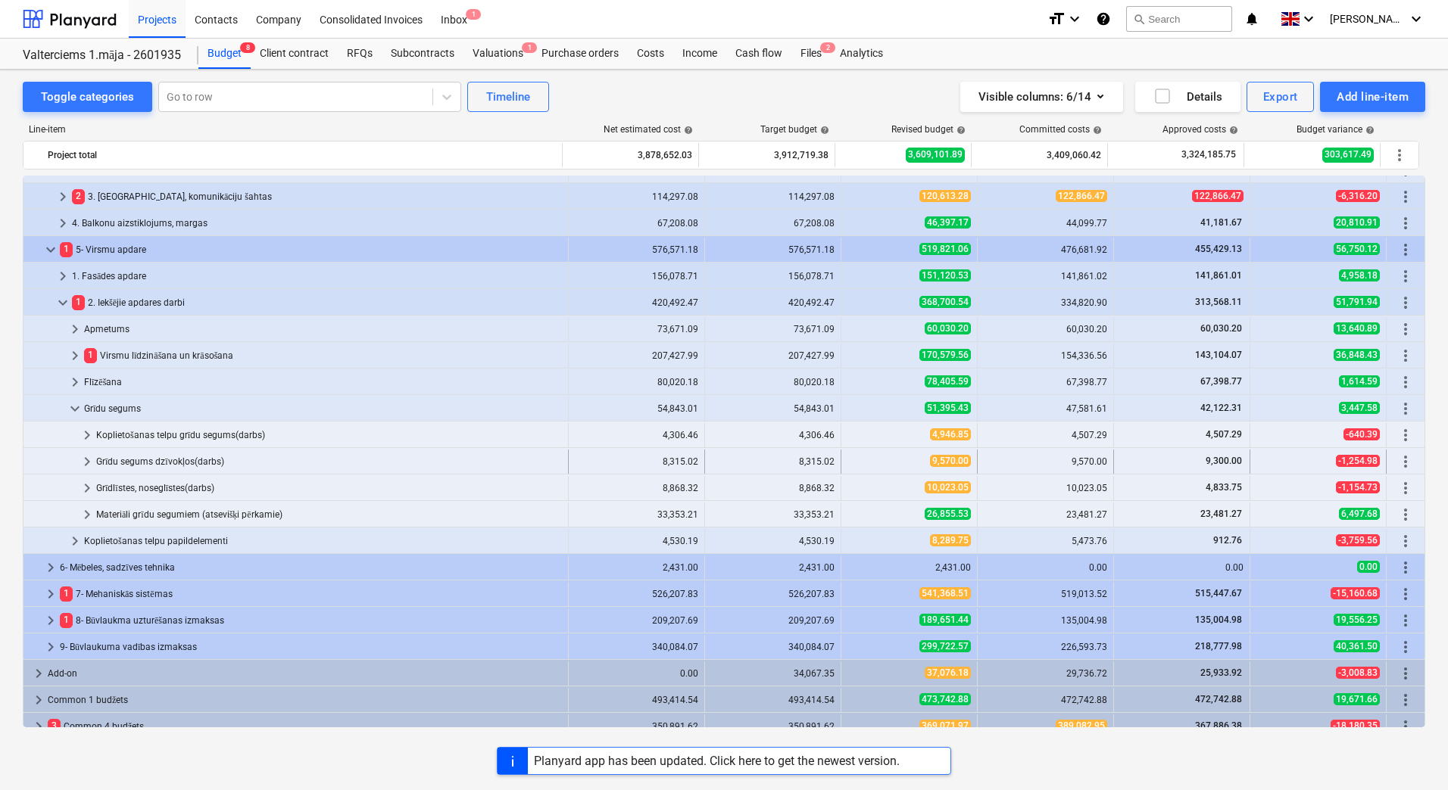
click at [91, 460] on span "keyboard_arrow_right" at bounding box center [87, 462] width 18 height 18
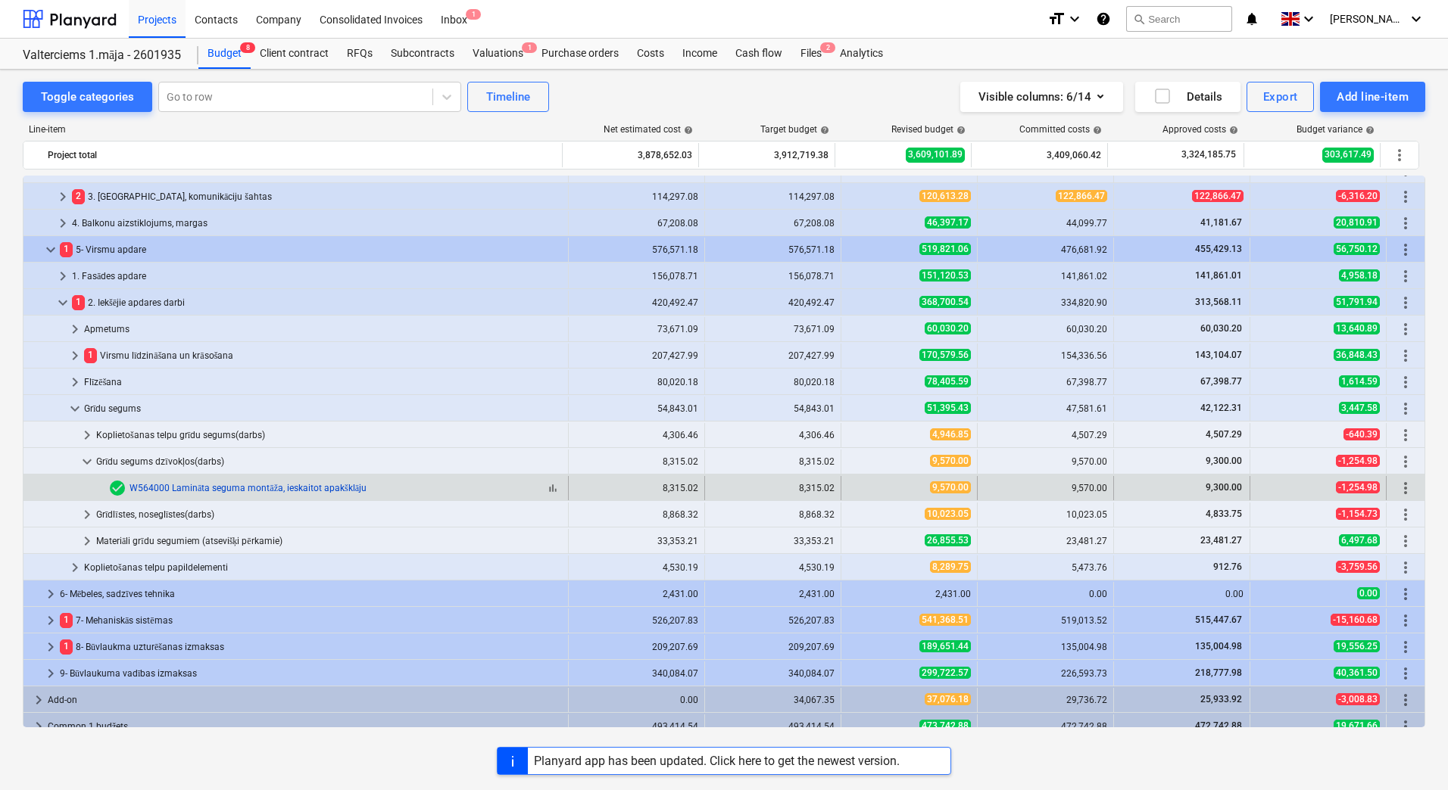
click at [262, 490] on link "W564000 Lamināta seguma montāža, ieskaitot apakšklāju" at bounding box center [247, 488] width 237 height 11
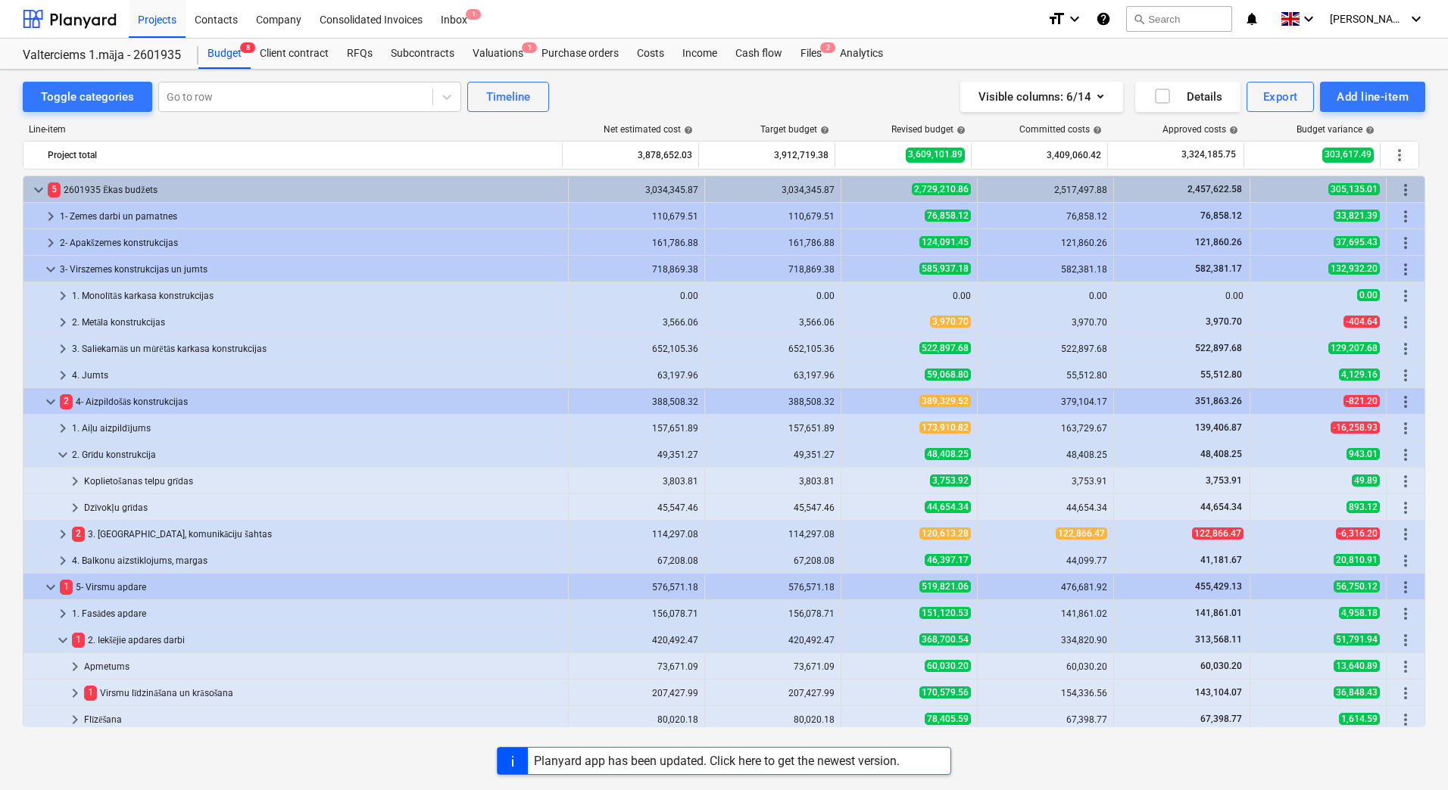
scroll to position [338, 0]
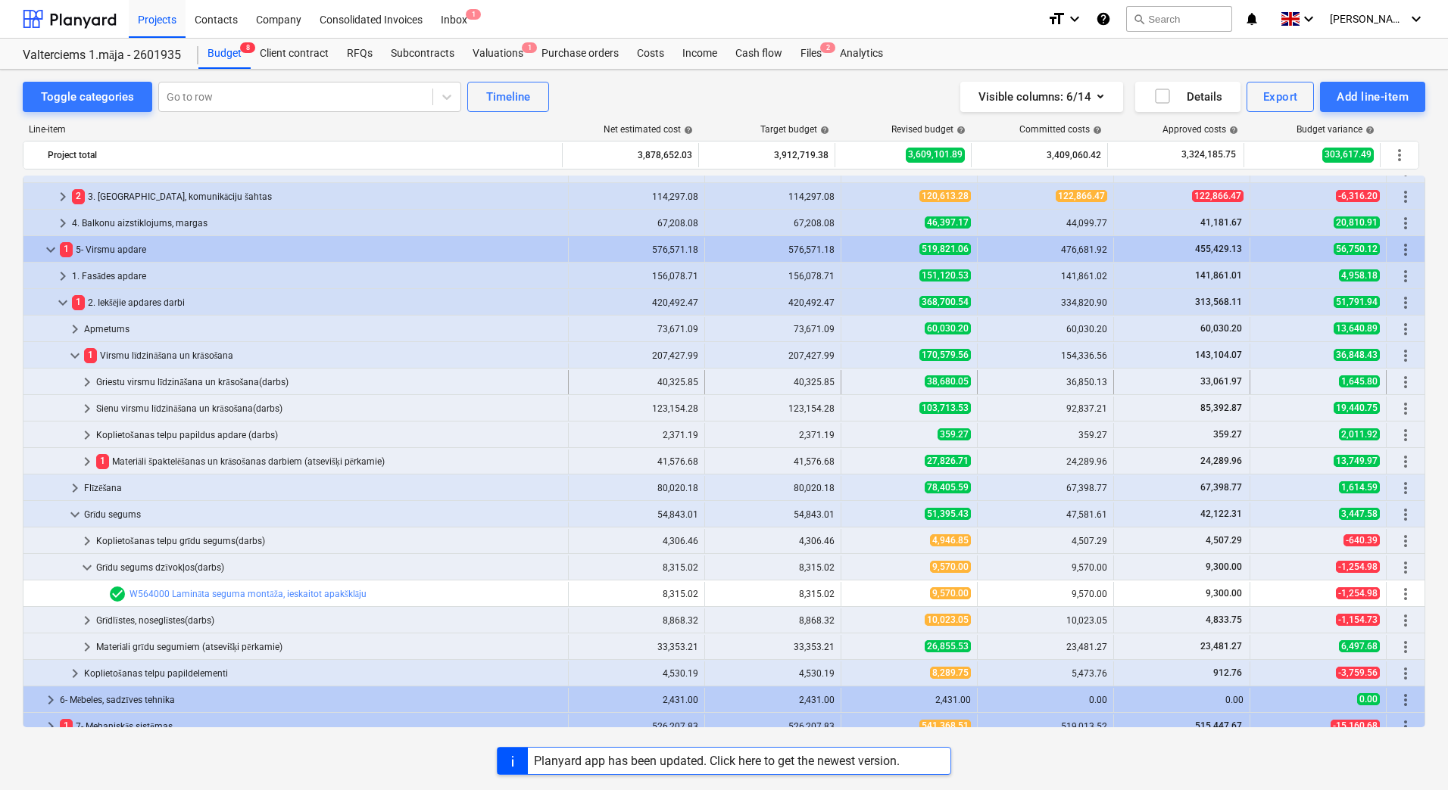
click at [86, 379] on span "keyboard_arrow_right" at bounding box center [87, 382] width 18 height 18
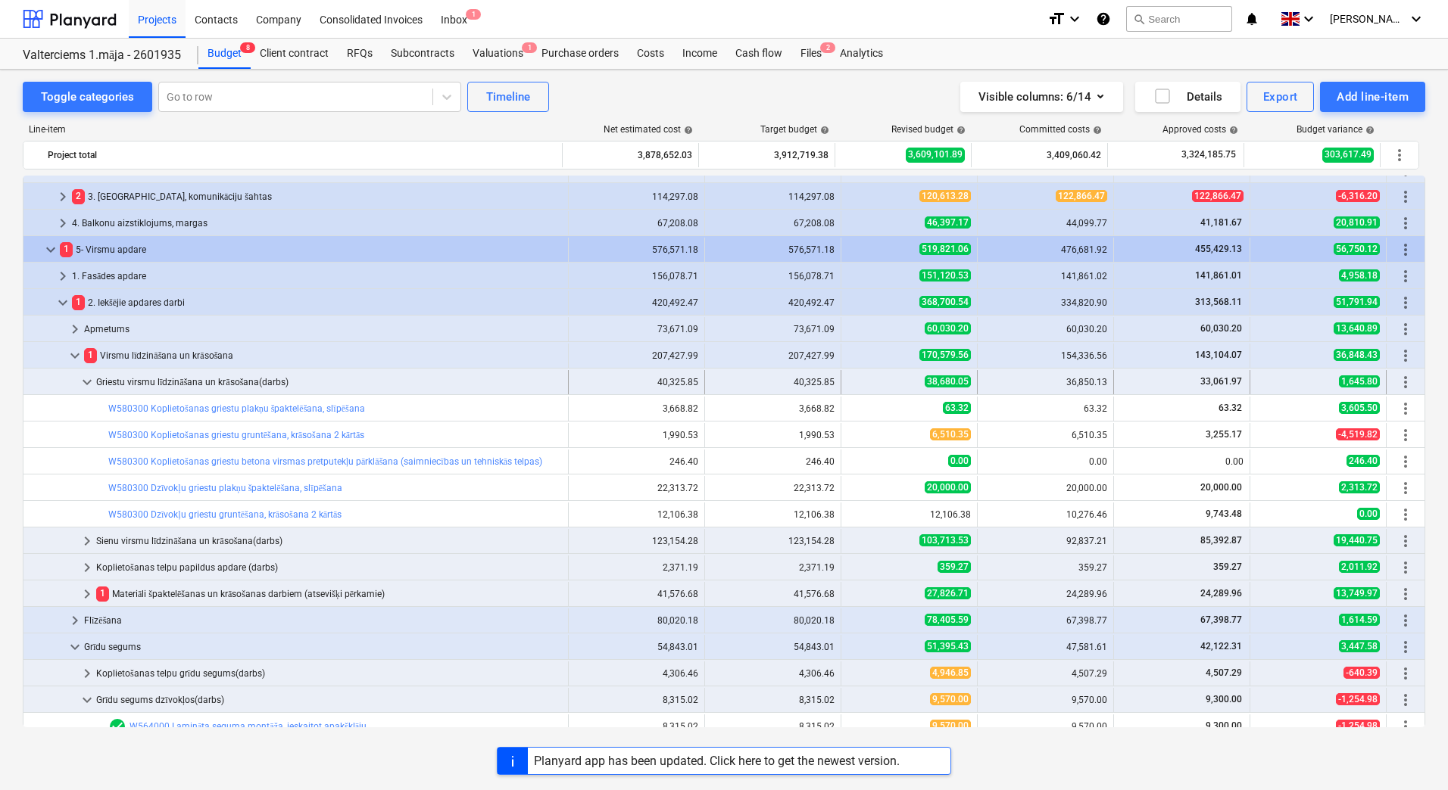
click at [88, 382] on span "keyboard_arrow_down" at bounding box center [87, 382] width 18 height 18
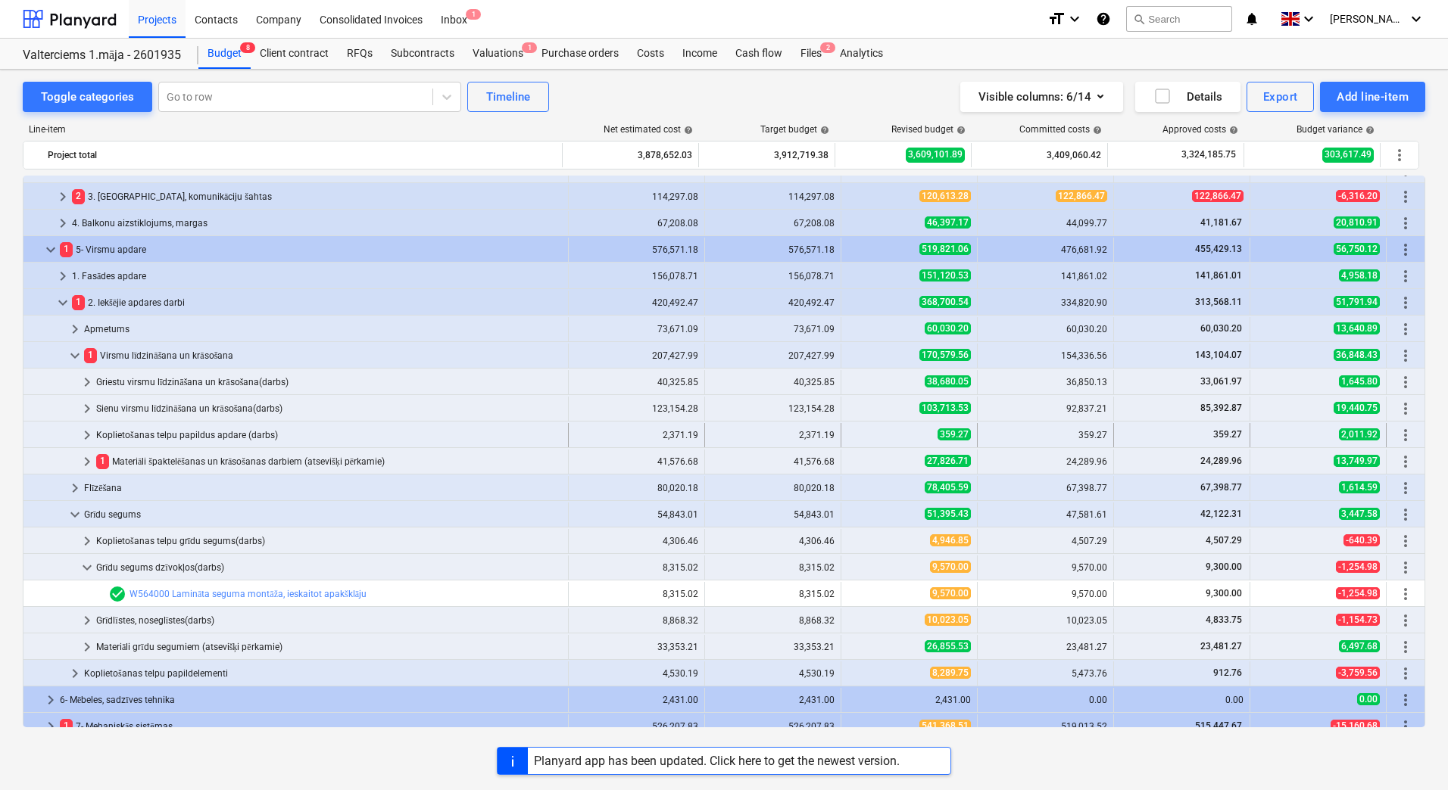
click at [90, 435] on span "keyboard_arrow_right" at bounding box center [87, 435] width 18 height 18
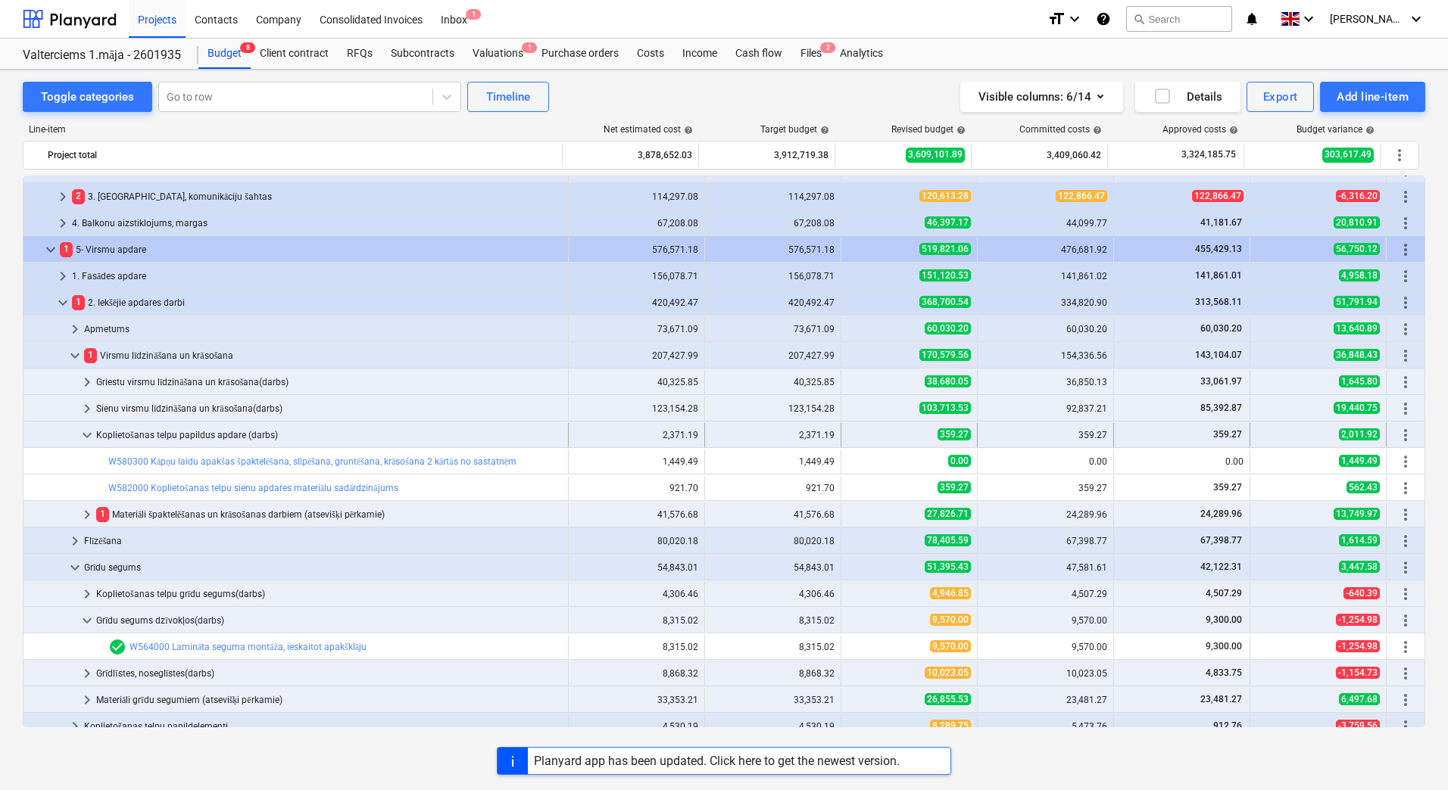
click at [88, 437] on span "keyboard_arrow_down" at bounding box center [87, 435] width 18 height 18
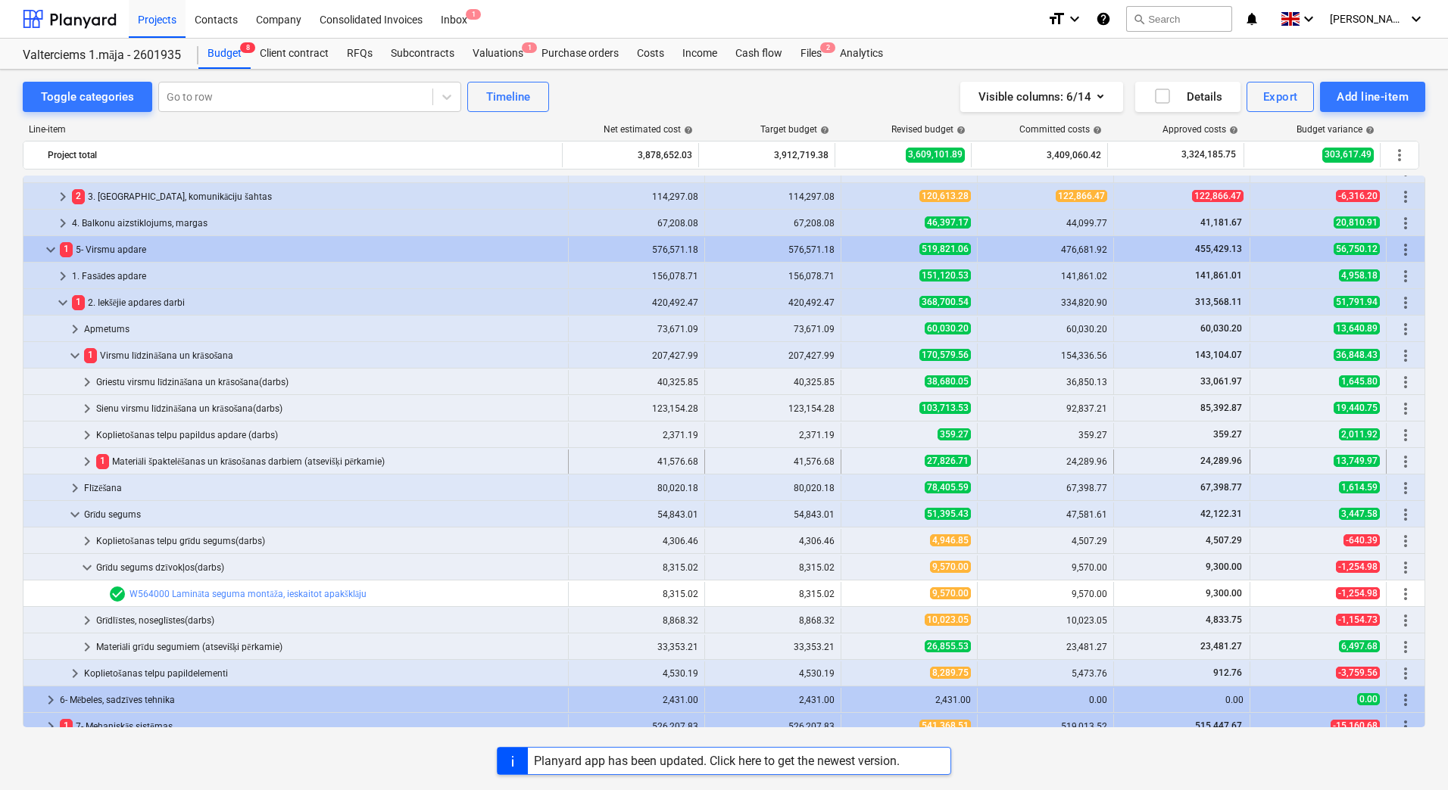
click at [87, 463] on span "keyboard_arrow_right" at bounding box center [87, 462] width 18 height 18
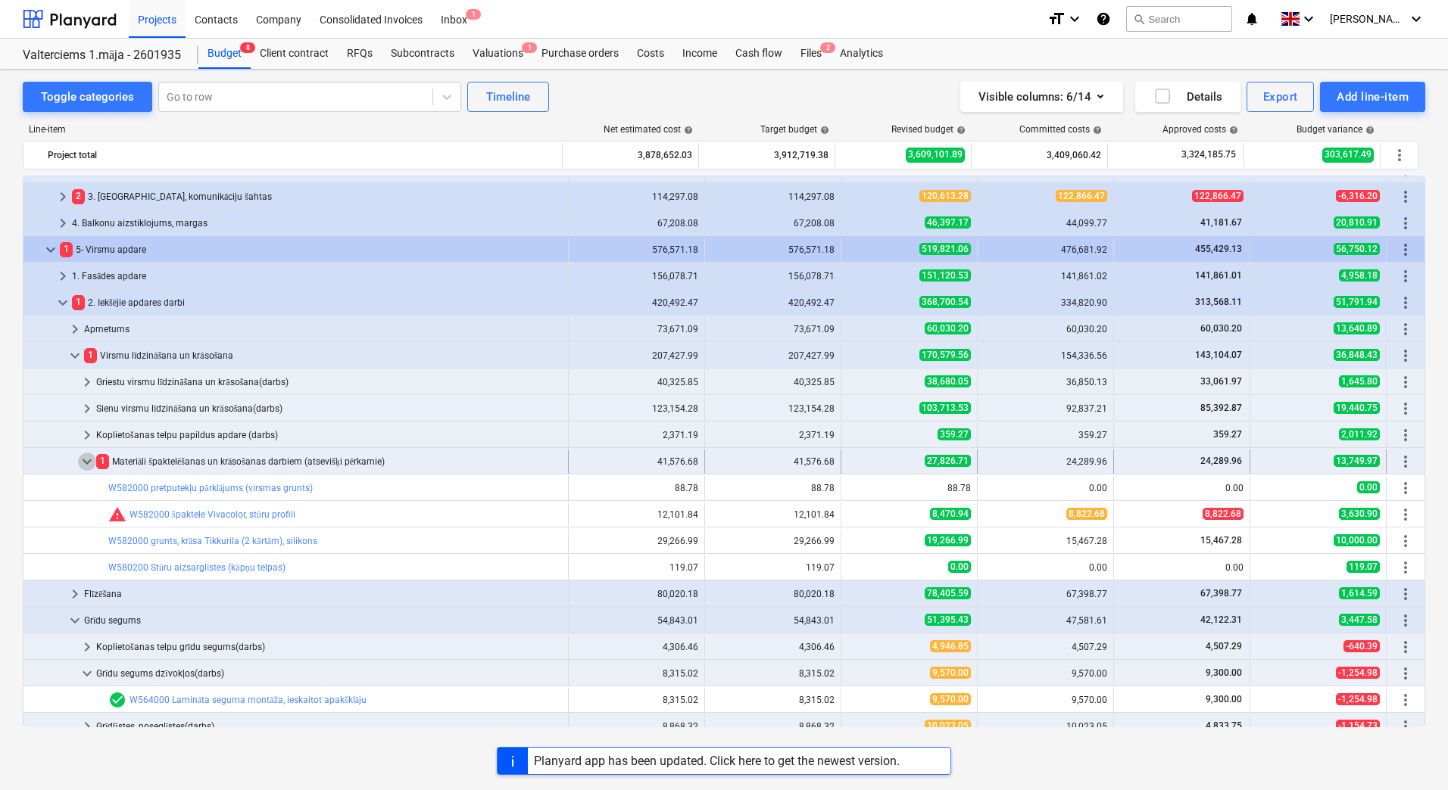
click at [86, 463] on span "keyboard_arrow_down" at bounding box center [87, 462] width 18 height 18
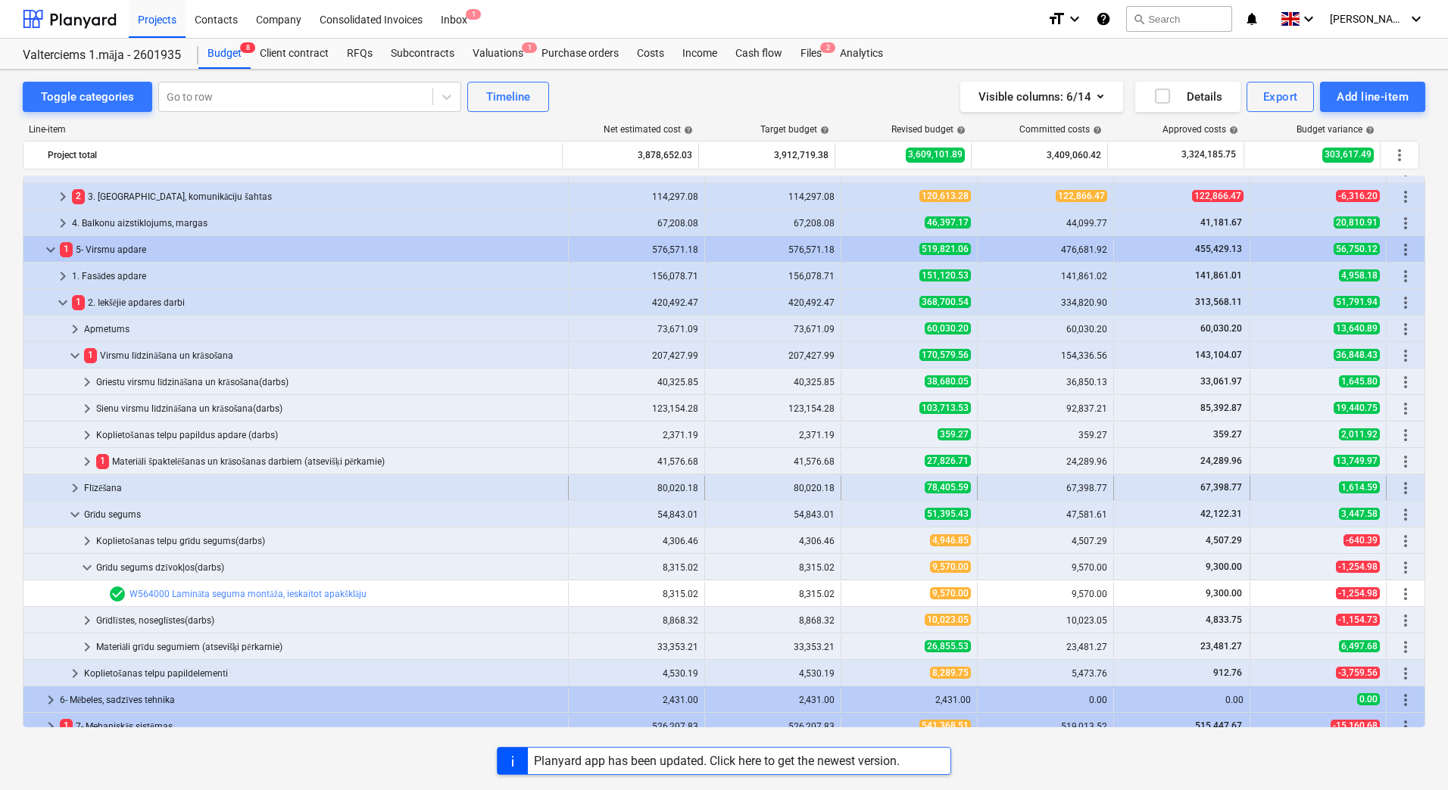
click at [79, 490] on span "keyboard_arrow_right" at bounding box center [75, 488] width 18 height 18
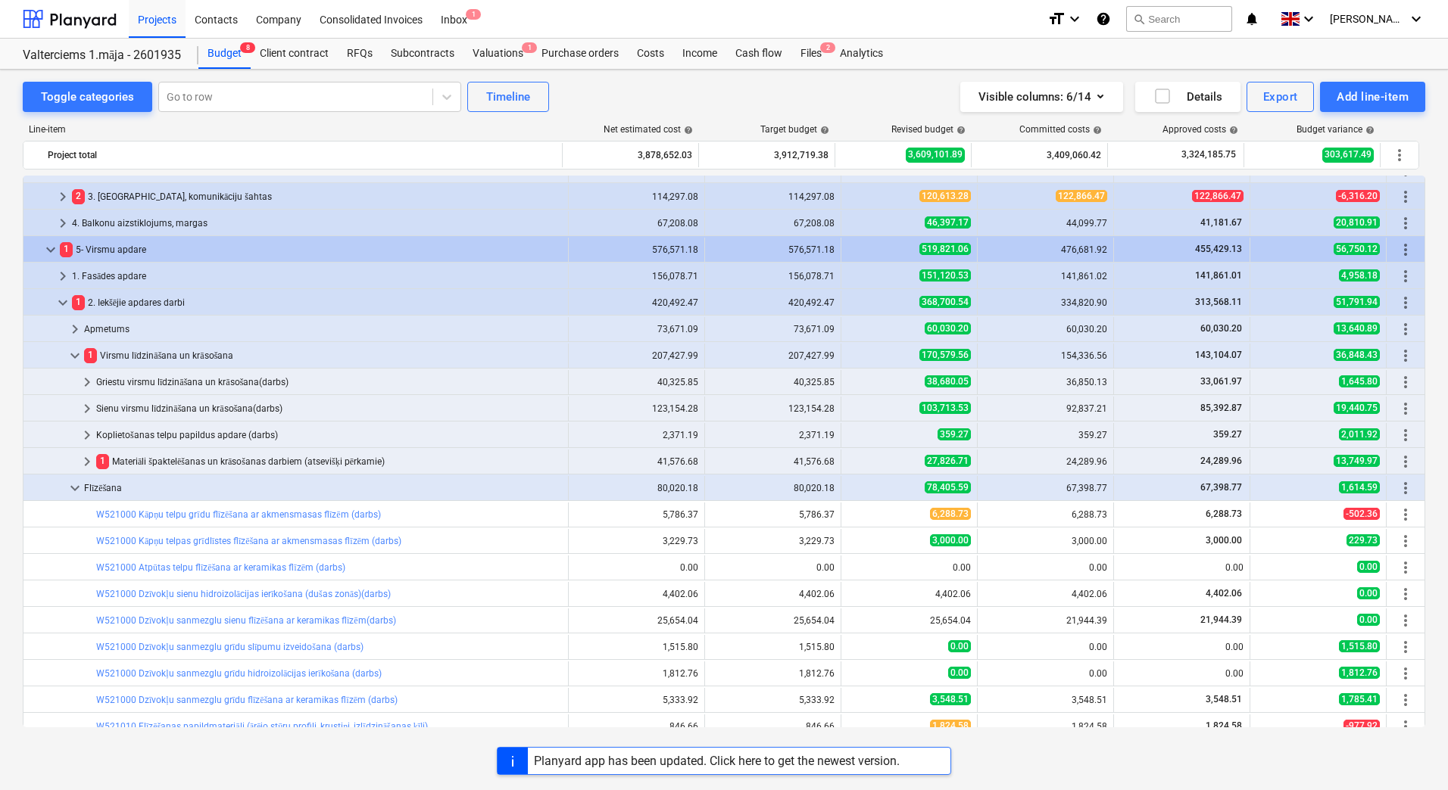
scroll to position [413, 0]
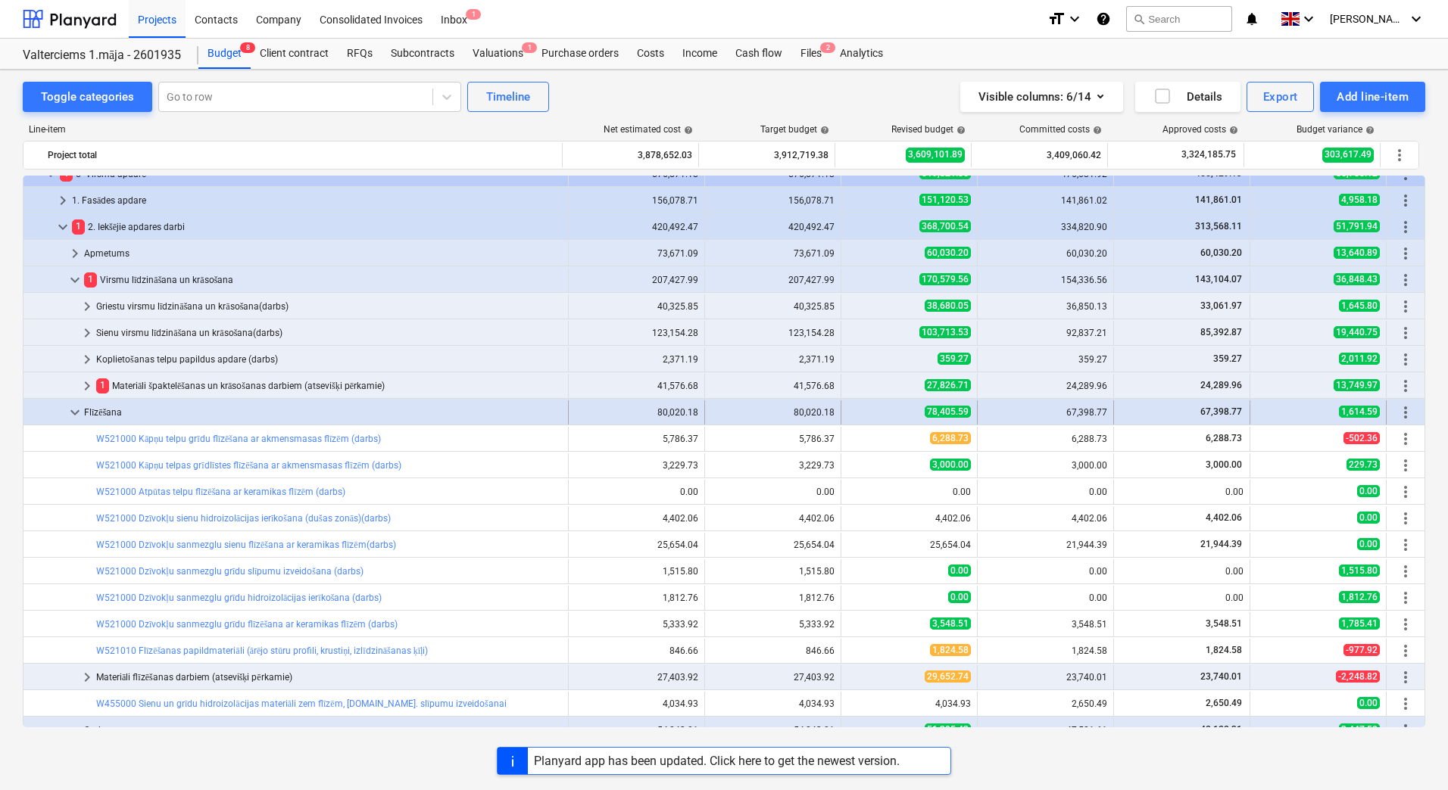
click at [79, 413] on span "keyboard_arrow_down" at bounding box center [75, 413] width 18 height 18
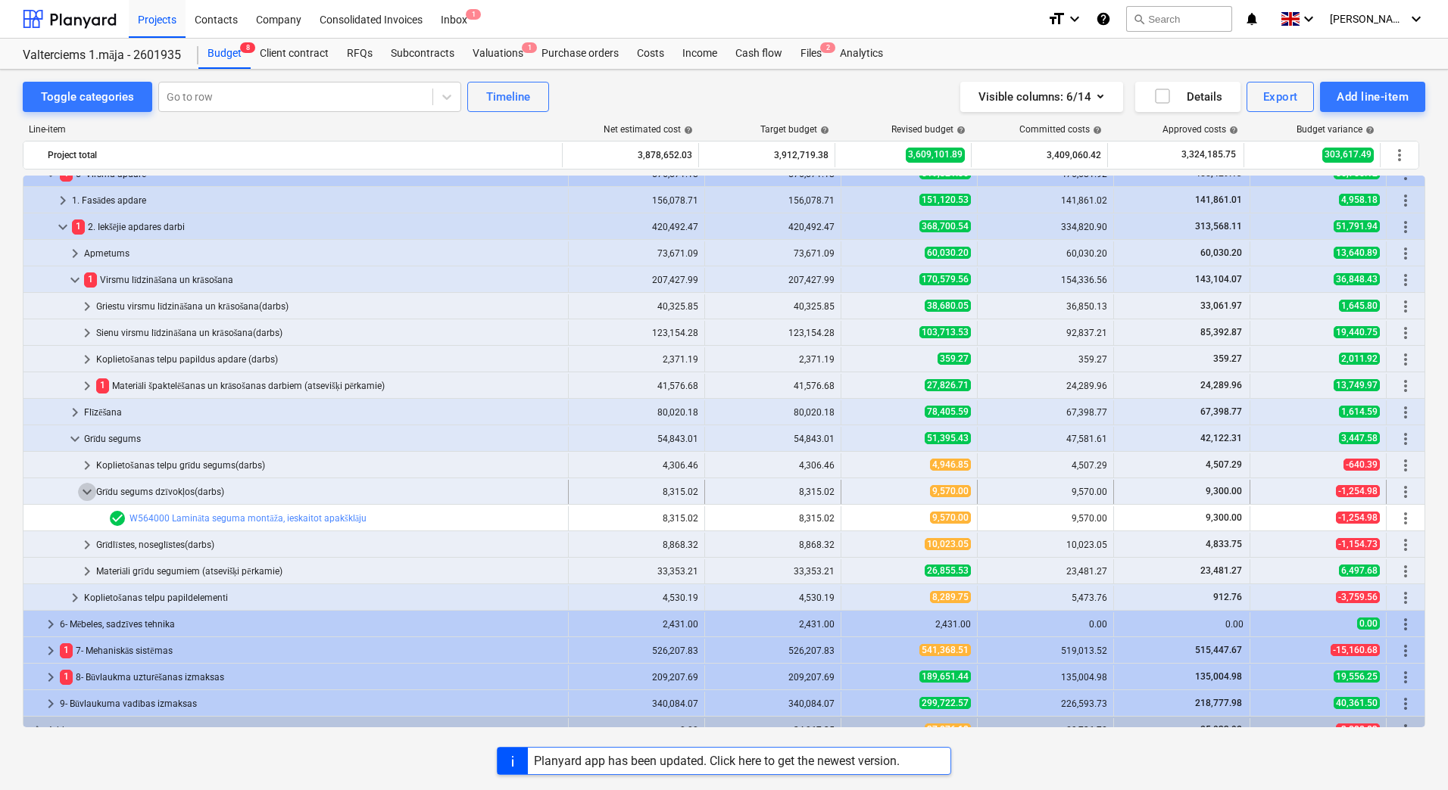
click at [88, 492] on span "keyboard_arrow_down" at bounding box center [87, 492] width 18 height 18
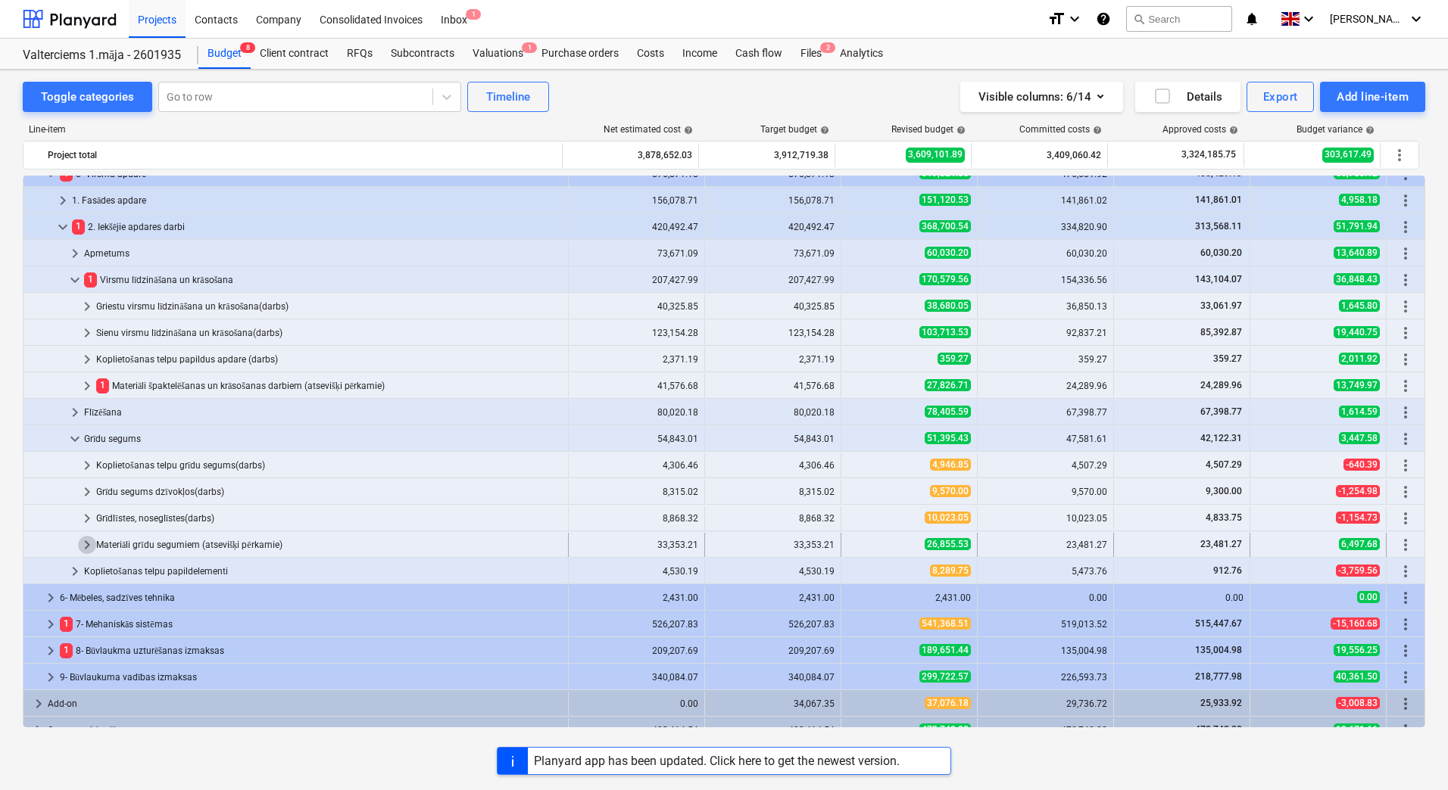
click at [86, 545] on span "keyboard_arrow_right" at bounding box center [87, 545] width 18 height 18
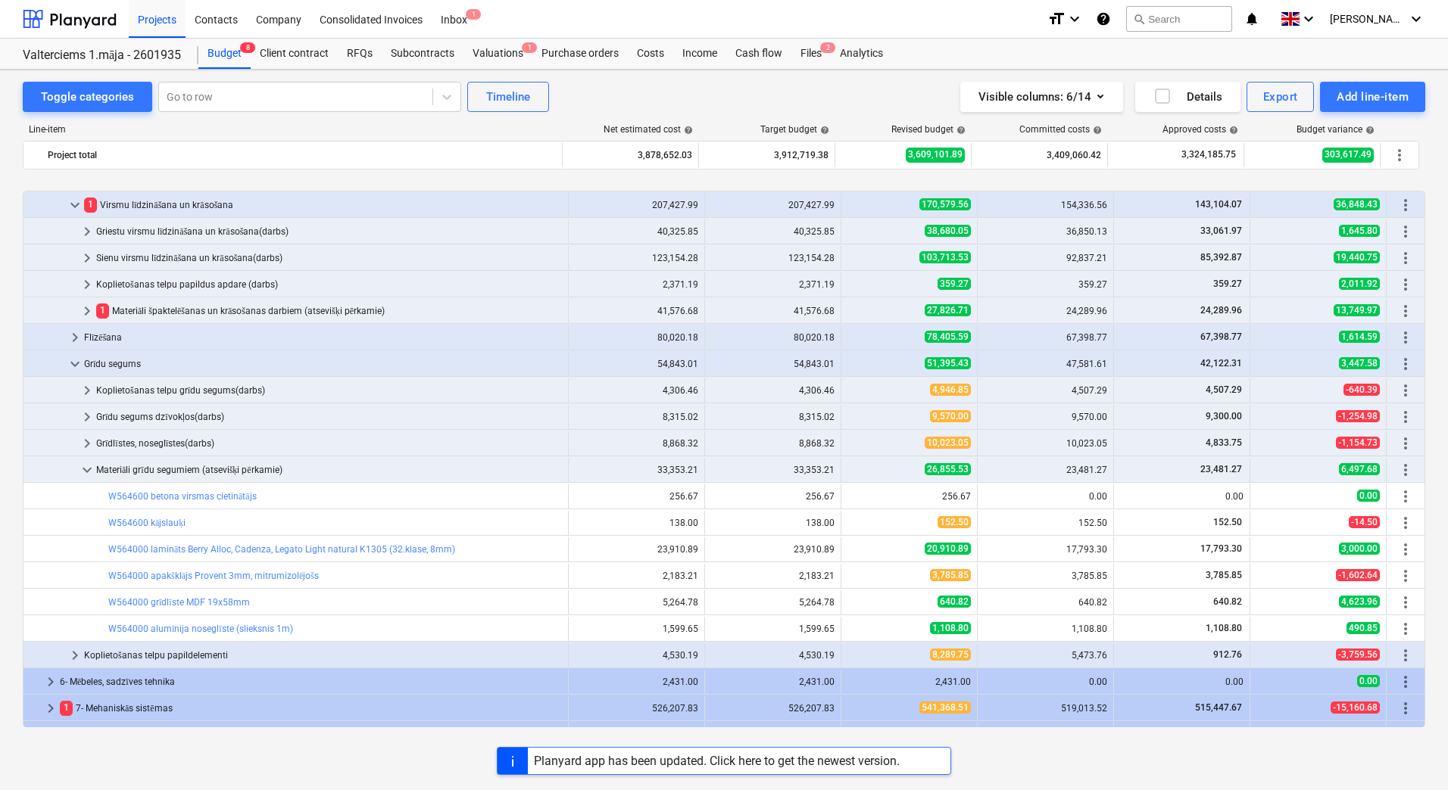
scroll to position [565, 0]
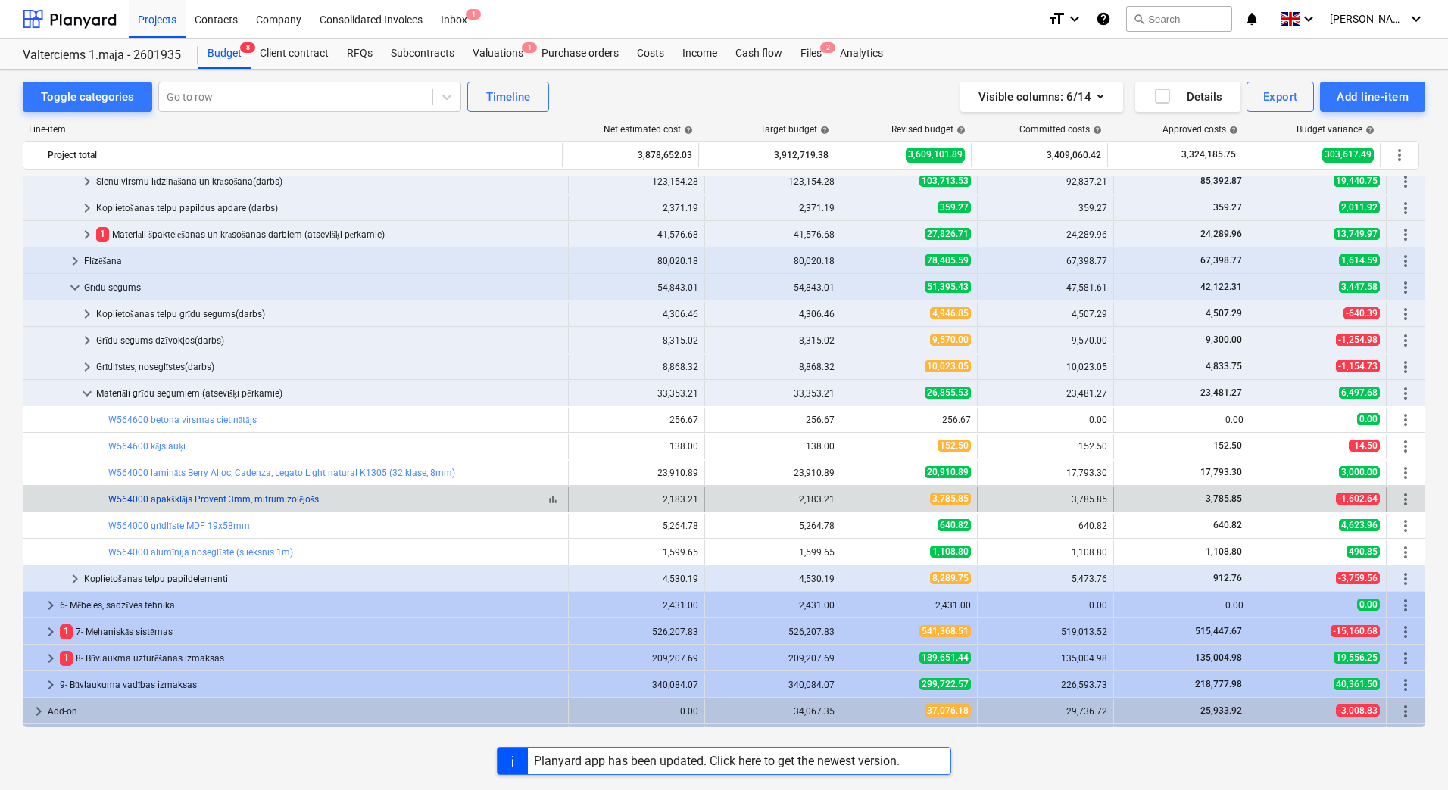
click at [220, 504] on link "W564000 apakšklājs Provent 3mm, mitrumizolējošs" at bounding box center [213, 499] width 210 height 11
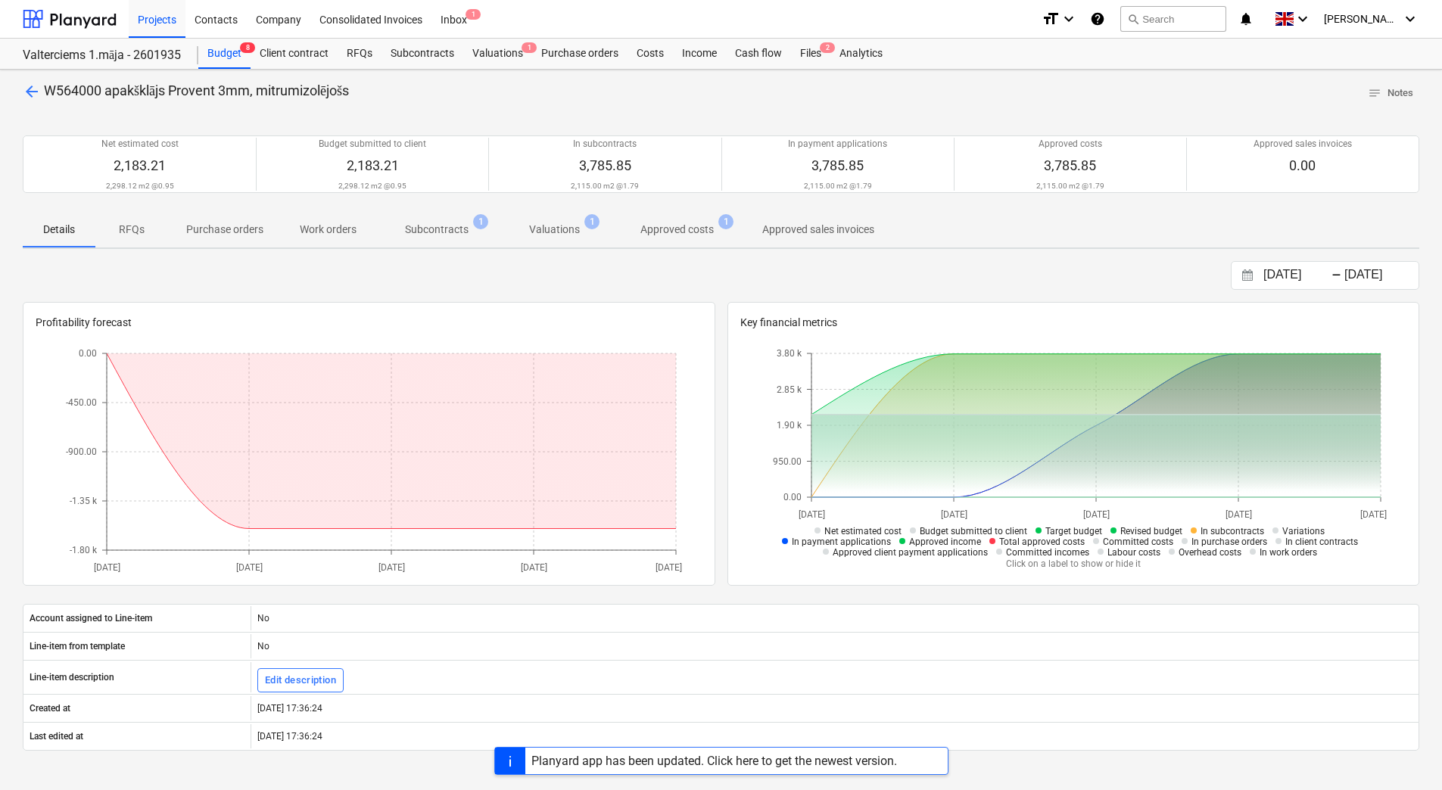
click at [31, 95] on span "arrow_back" at bounding box center [32, 92] width 18 height 18
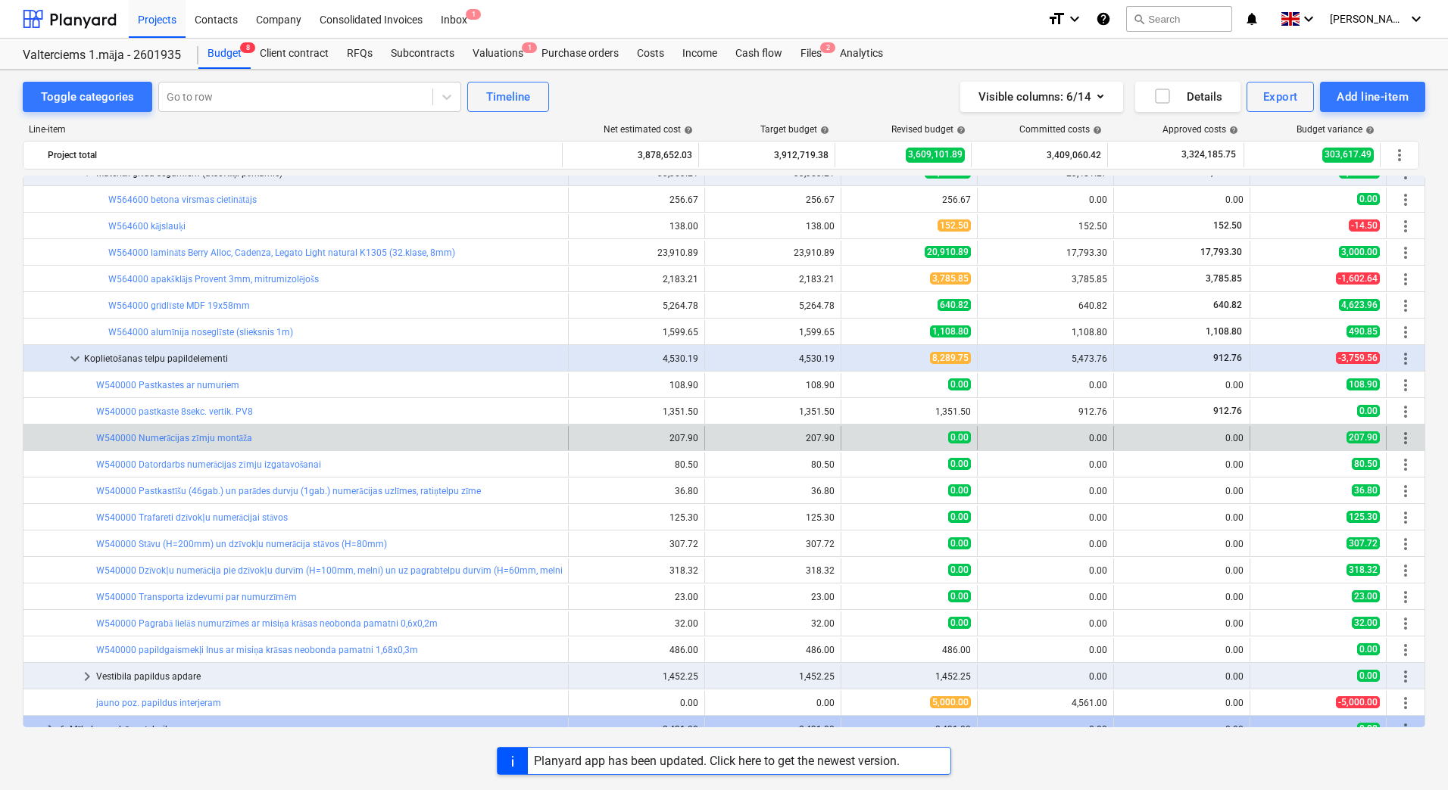
scroll to position [792, 0]
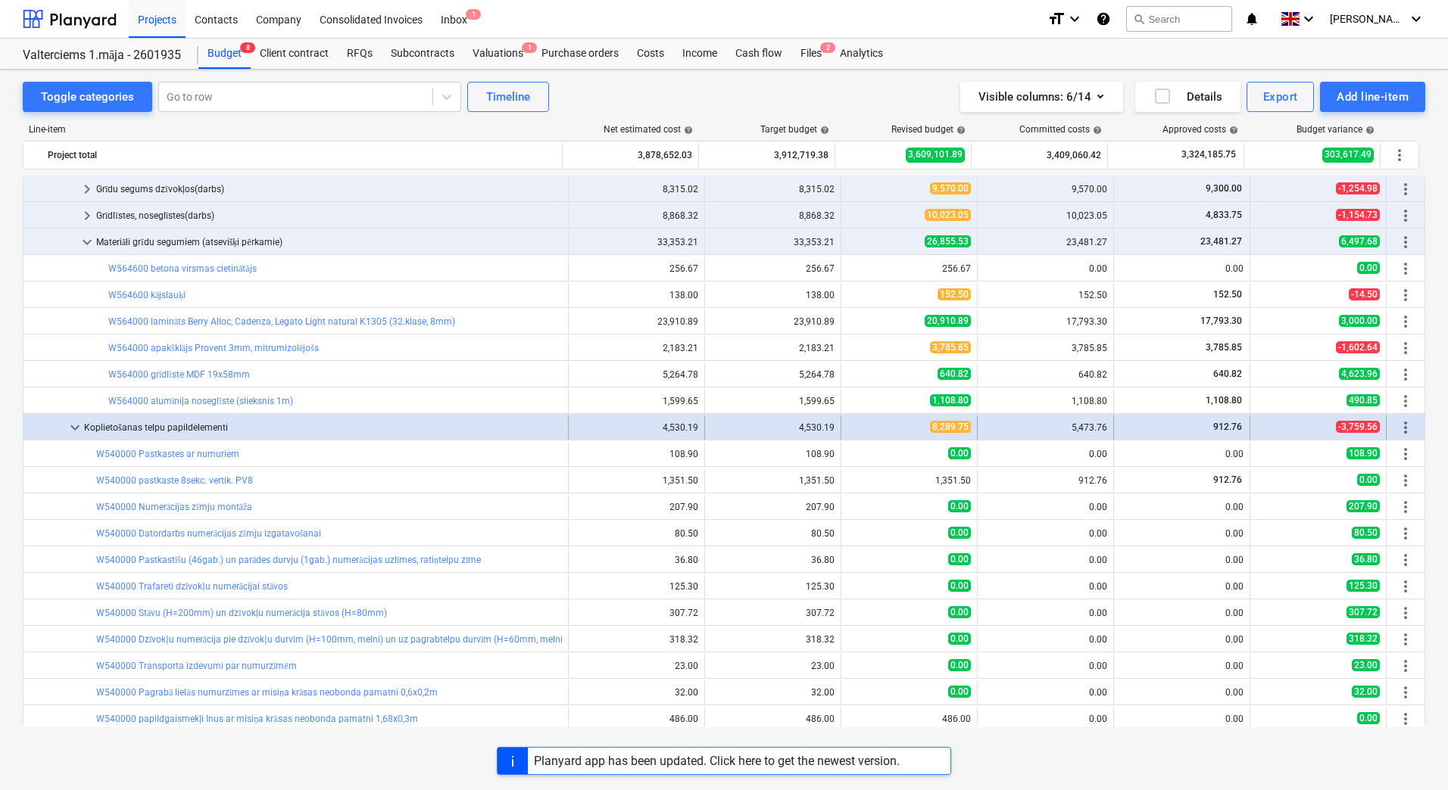
click at [74, 430] on span "keyboard_arrow_down" at bounding box center [75, 428] width 18 height 18
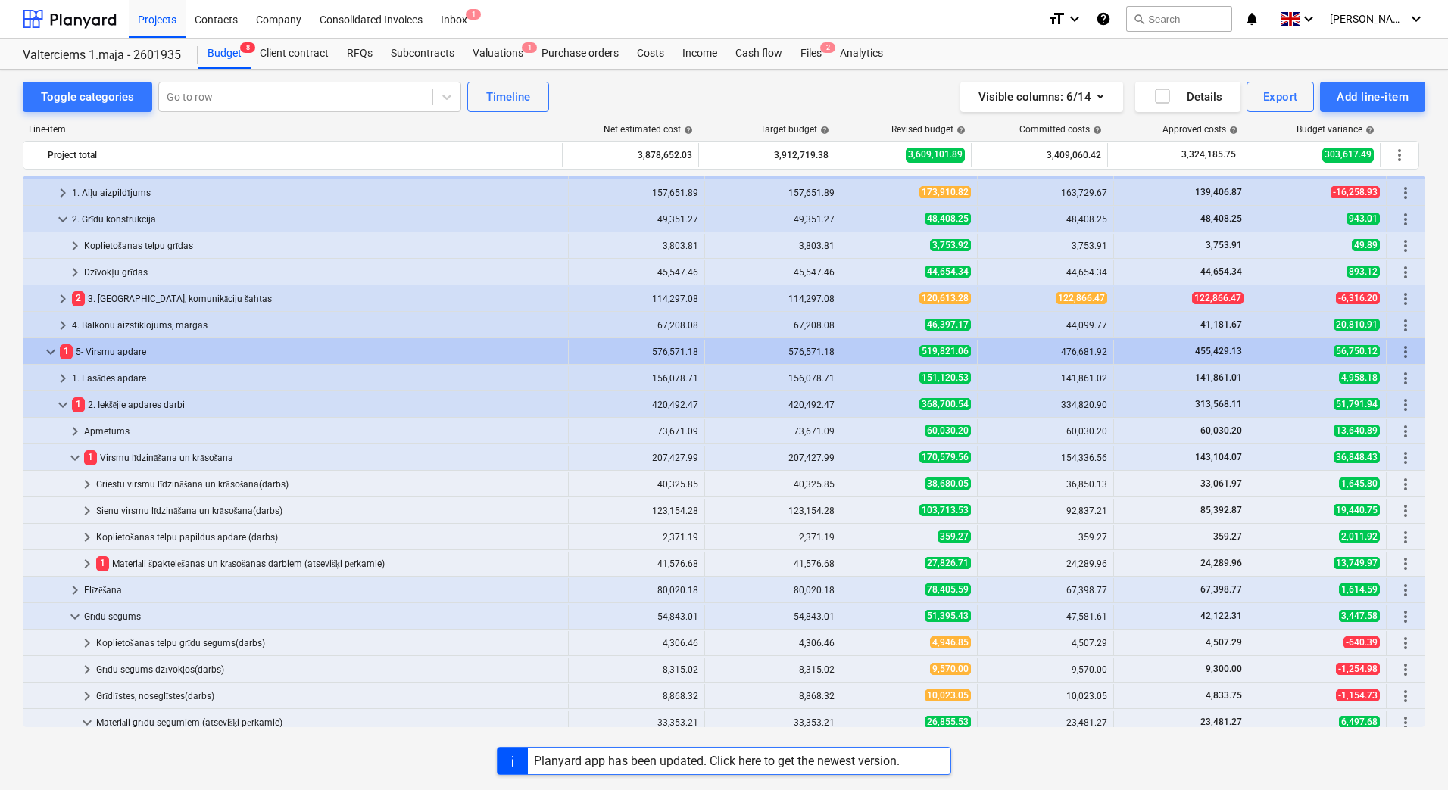
scroll to position [387, 0]
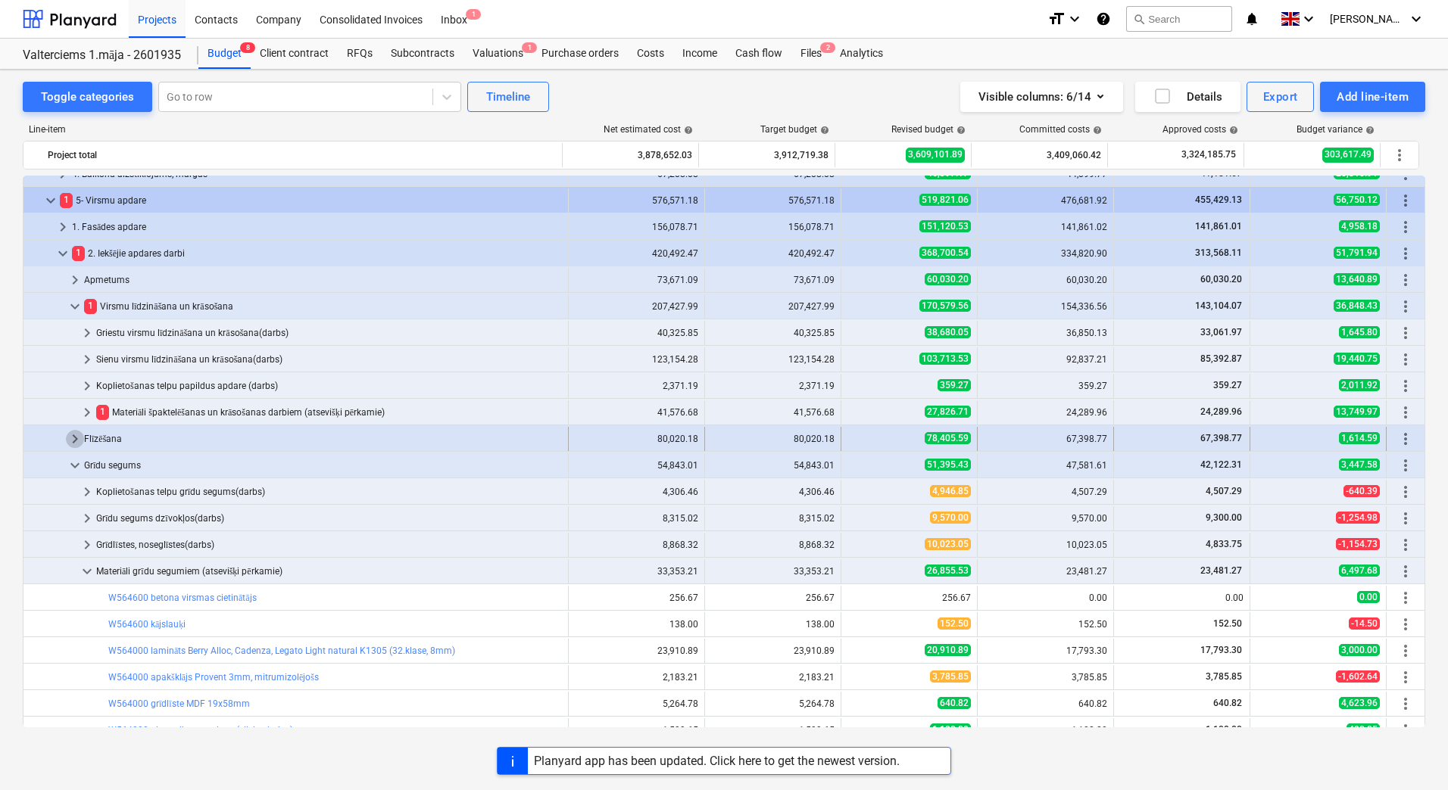
click at [75, 441] on span "keyboard_arrow_right" at bounding box center [75, 439] width 18 height 18
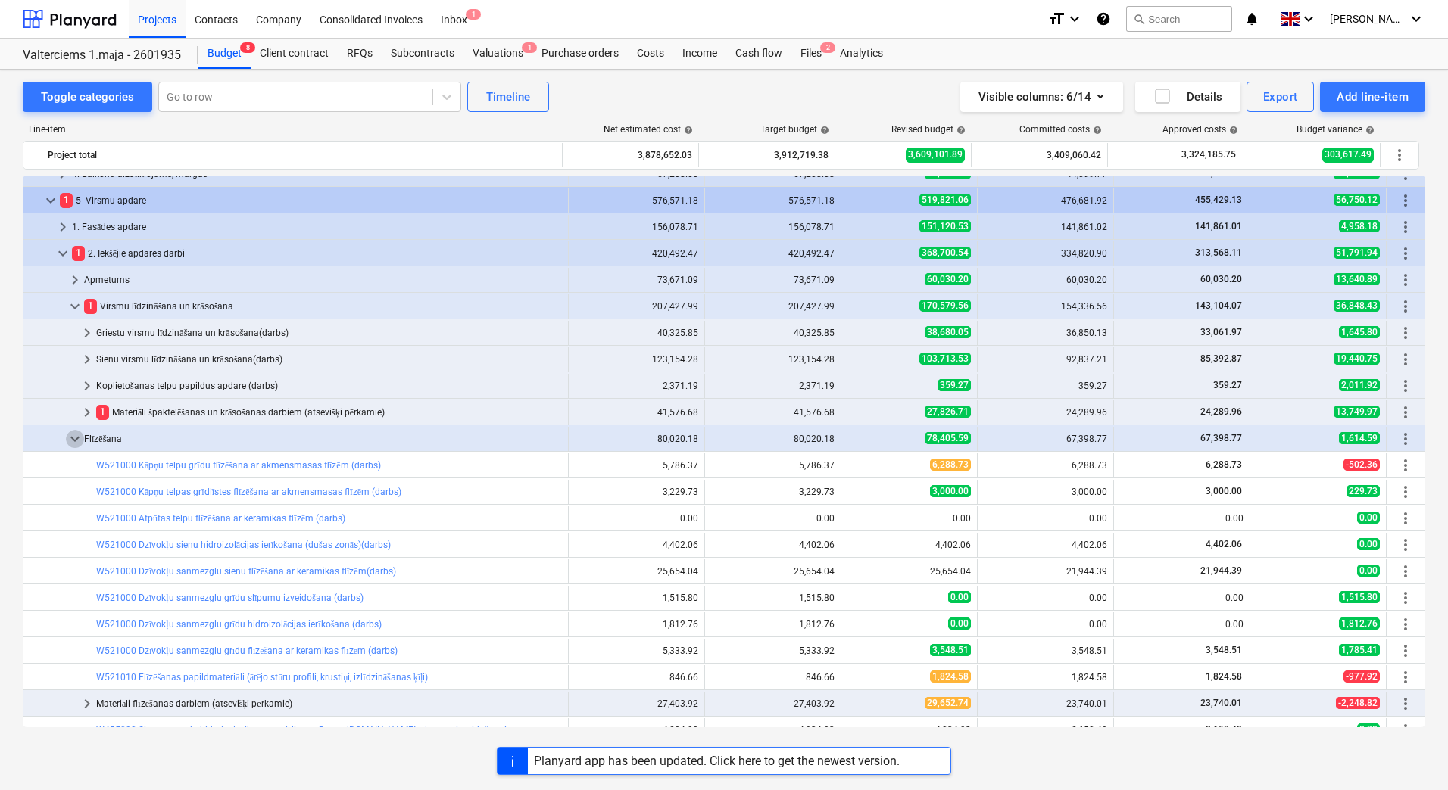
click at [75, 441] on span "keyboard_arrow_down" at bounding box center [75, 439] width 18 height 18
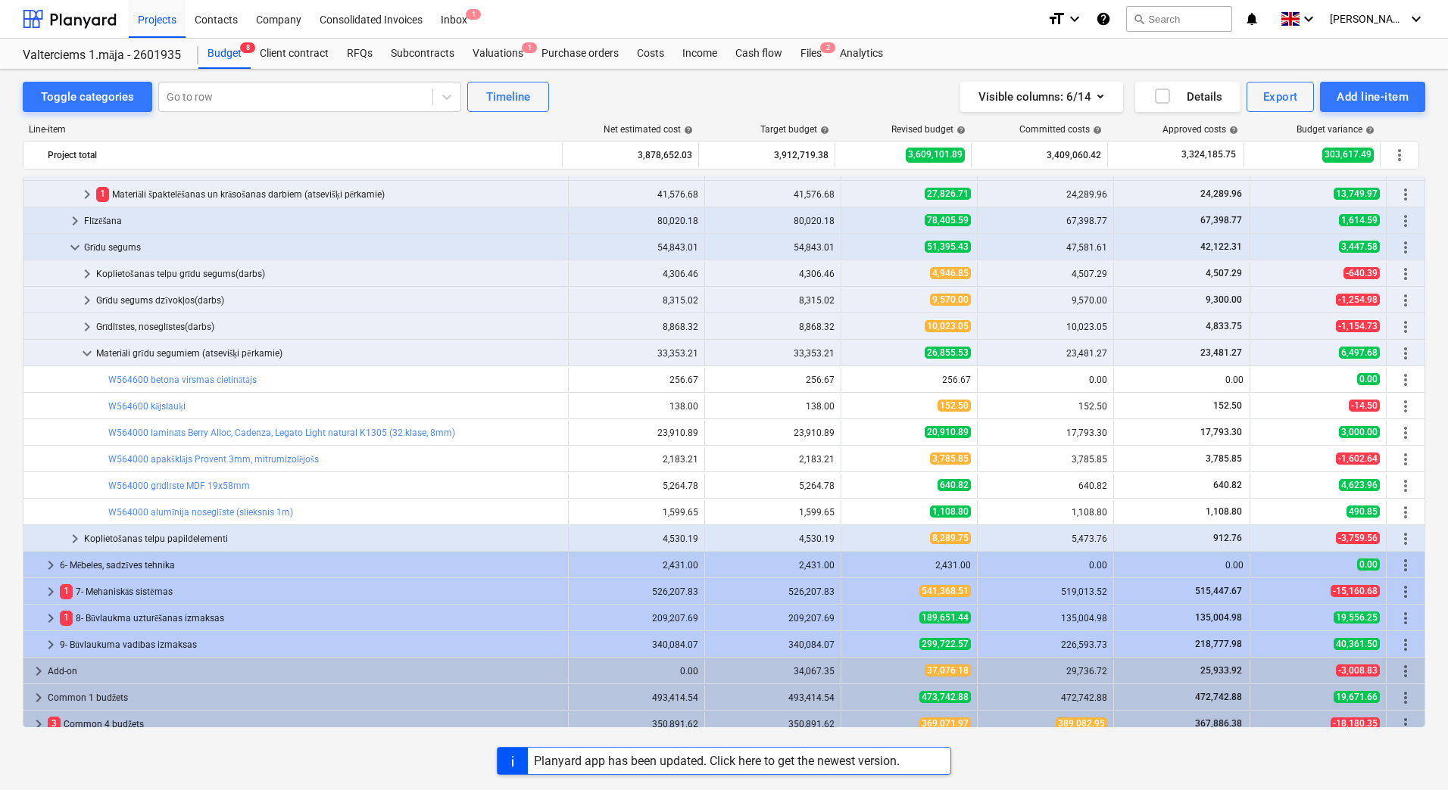
scroll to position [614, 0]
